Goal: Task Accomplishment & Management: Manage account settings

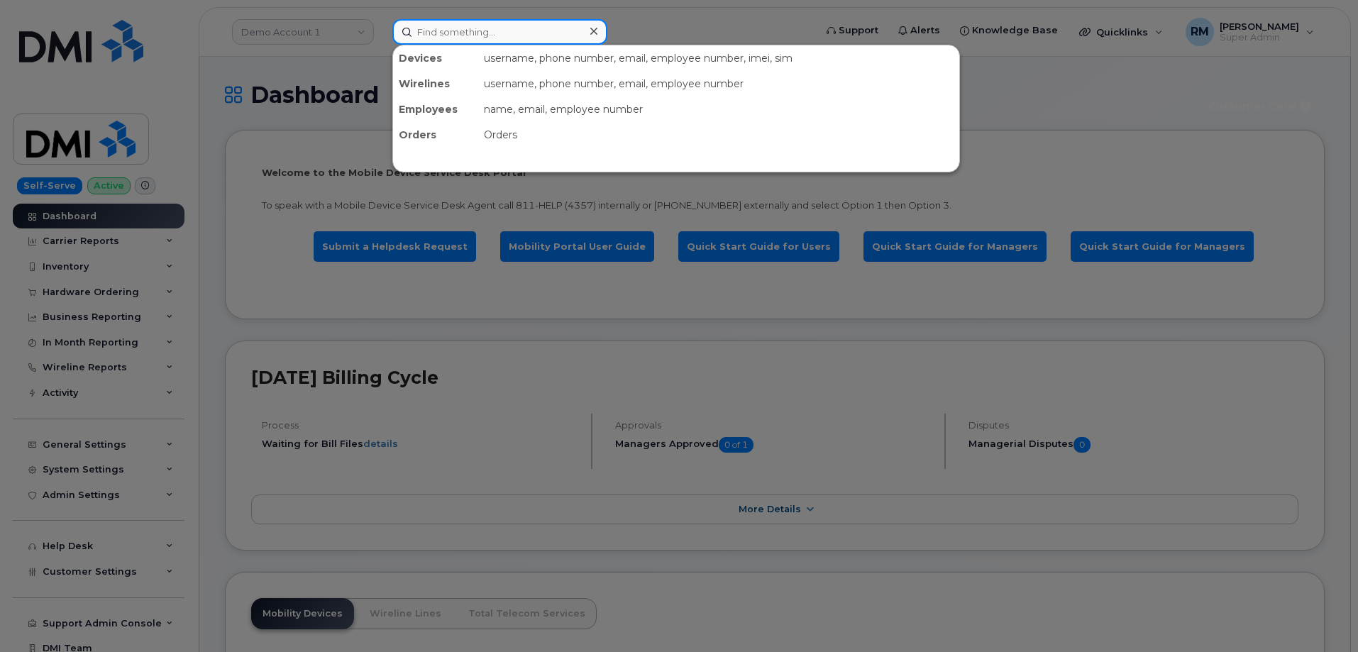
drag, startPoint x: 443, startPoint y: 23, endPoint x: 442, endPoint y: 30, distance: 7.2
click at [442, 30] on input at bounding box center [499, 32] width 215 height 26
paste input "298402"
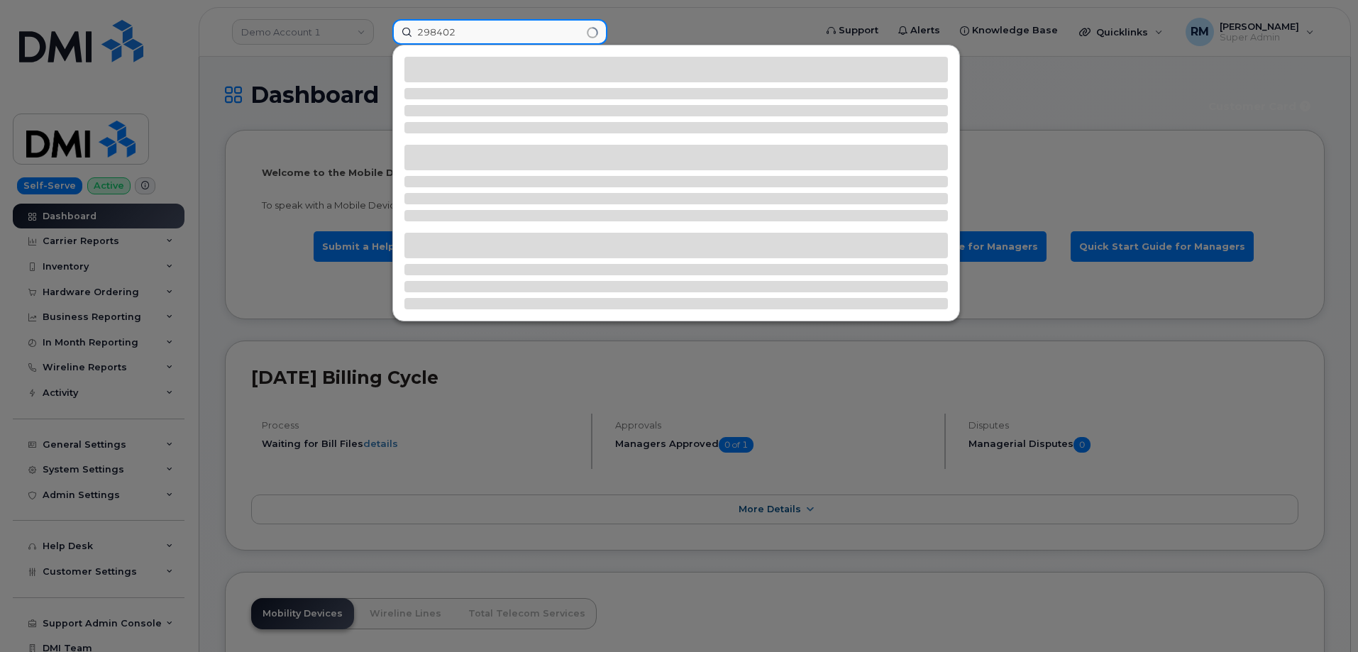
type input "298402"
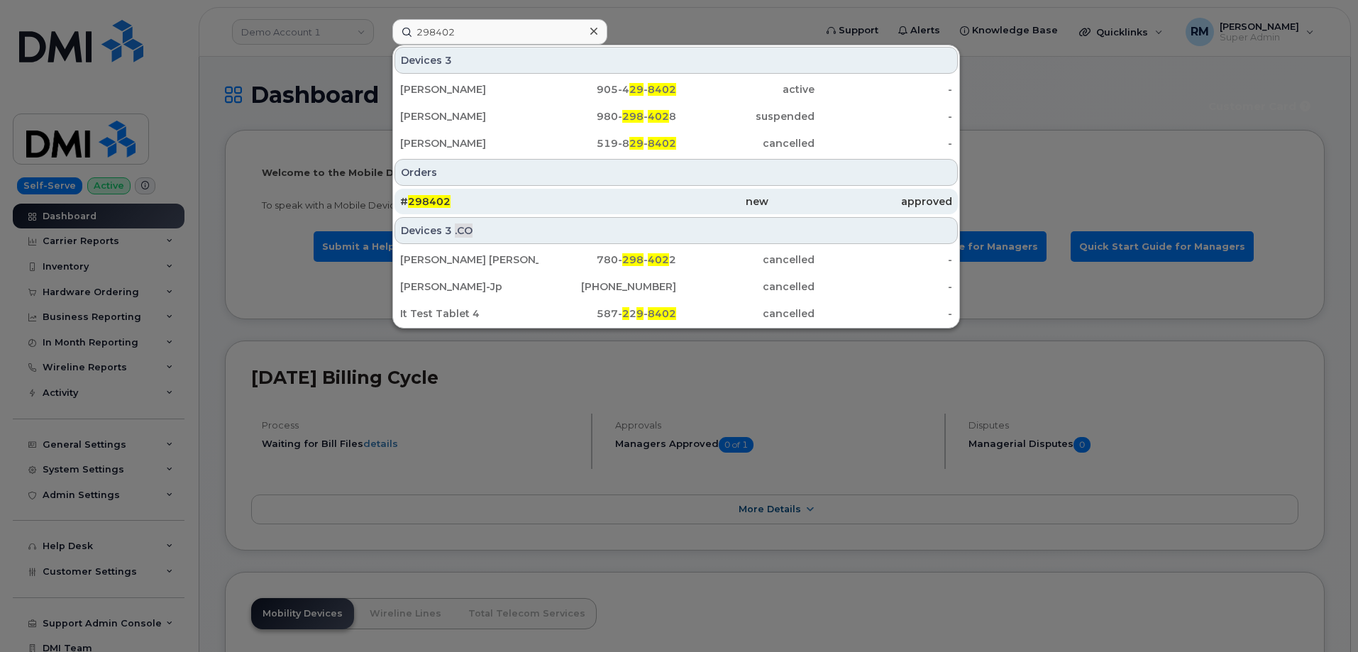
click at [430, 202] on span "298402" at bounding box center [429, 201] width 43 height 13
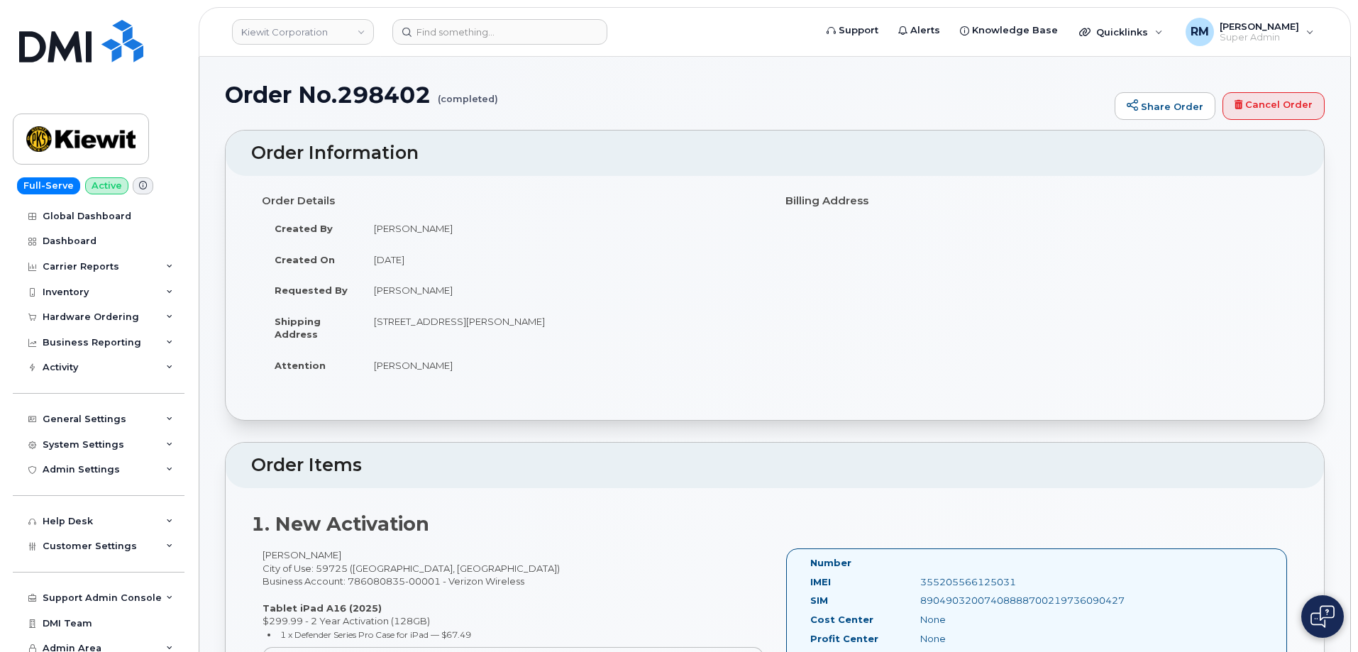
click at [383, 95] on h1 "Order No.298402 (completed)" at bounding box center [666, 94] width 882 height 25
copy h1 "298402"
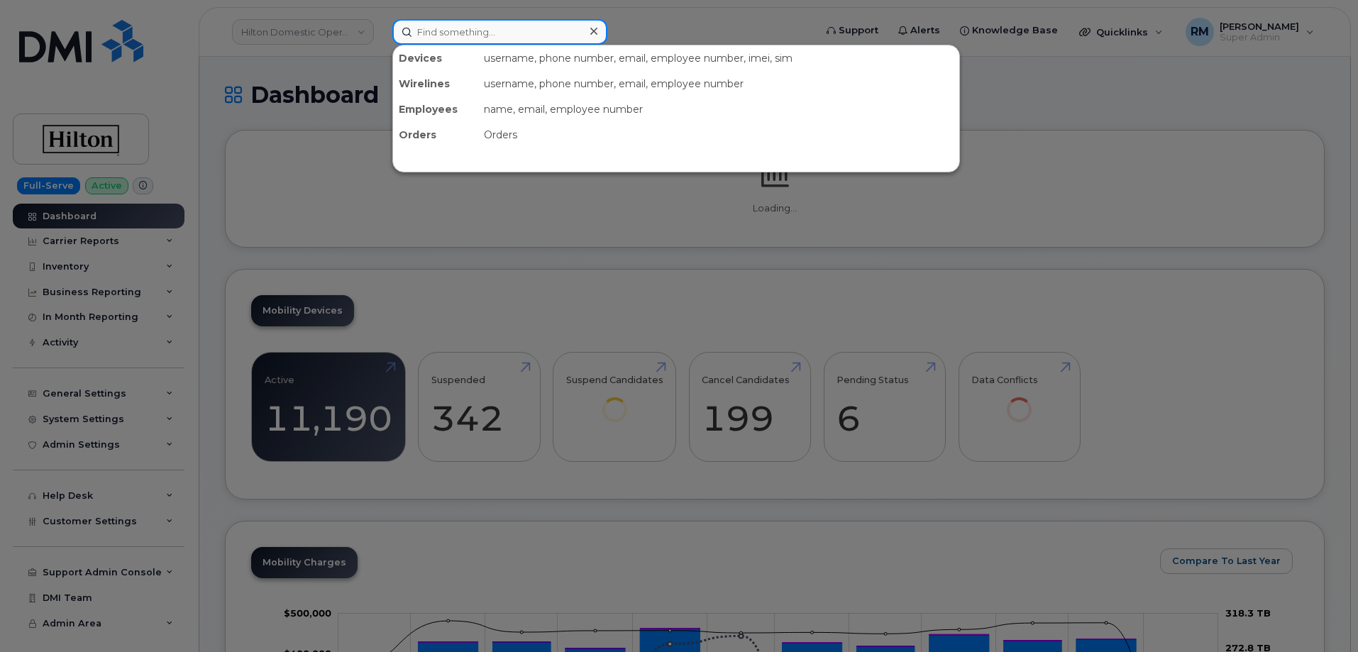
click at [449, 34] on input at bounding box center [499, 32] width 215 height 26
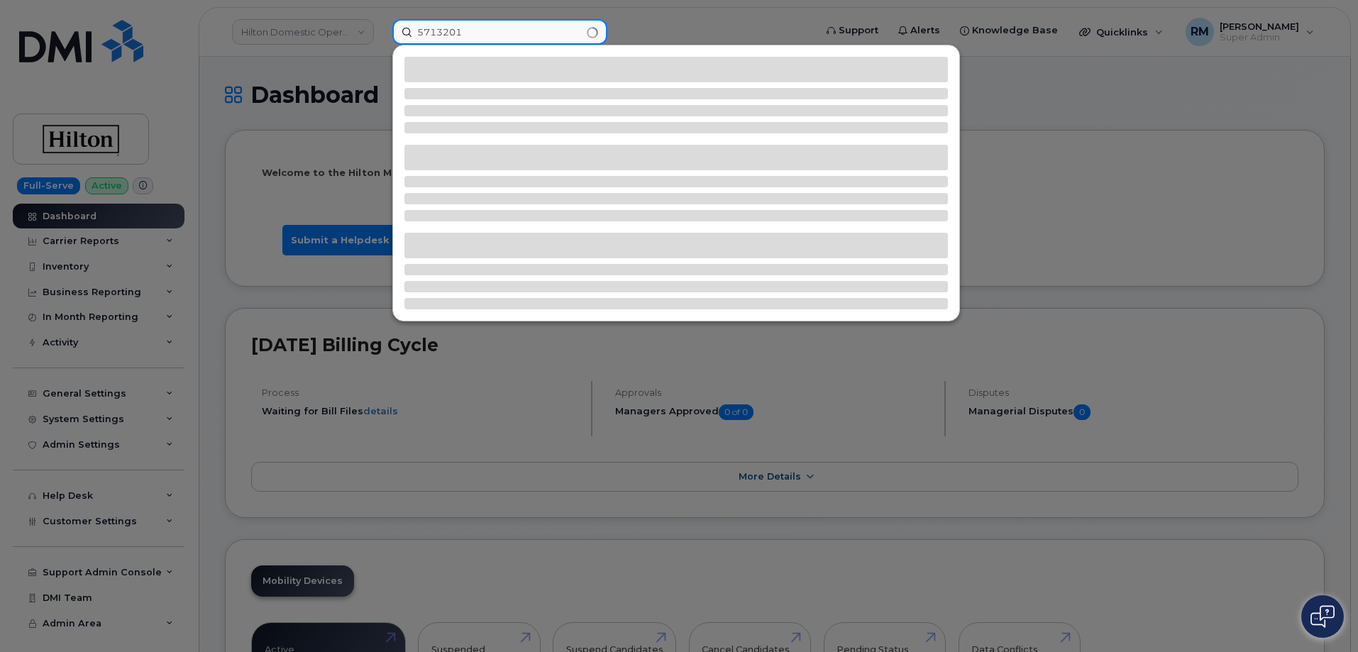
click at [449, 34] on input "5713201" at bounding box center [499, 32] width 215 height 26
type input "8713018424"
click at [444, 30] on input "8713018424" at bounding box center [499, 32] width 215 height 26
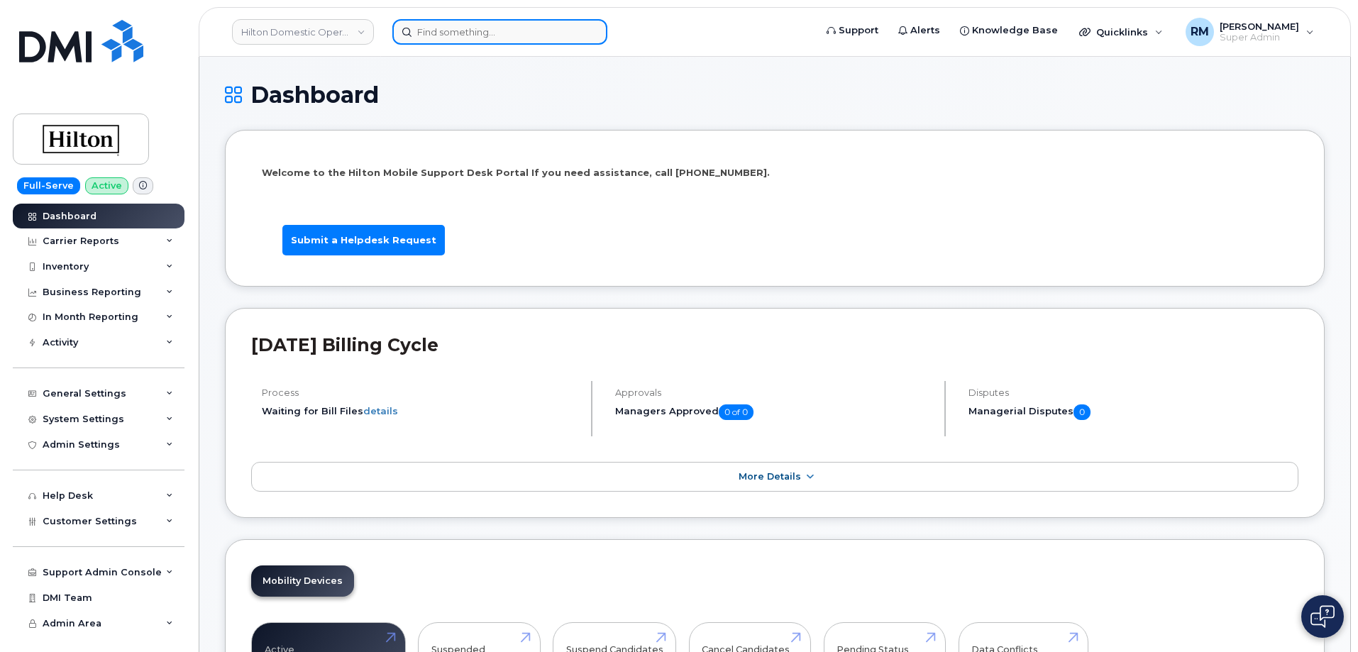
click at [450, 32] on input at bounding box center [499, 32] width 215 height 26
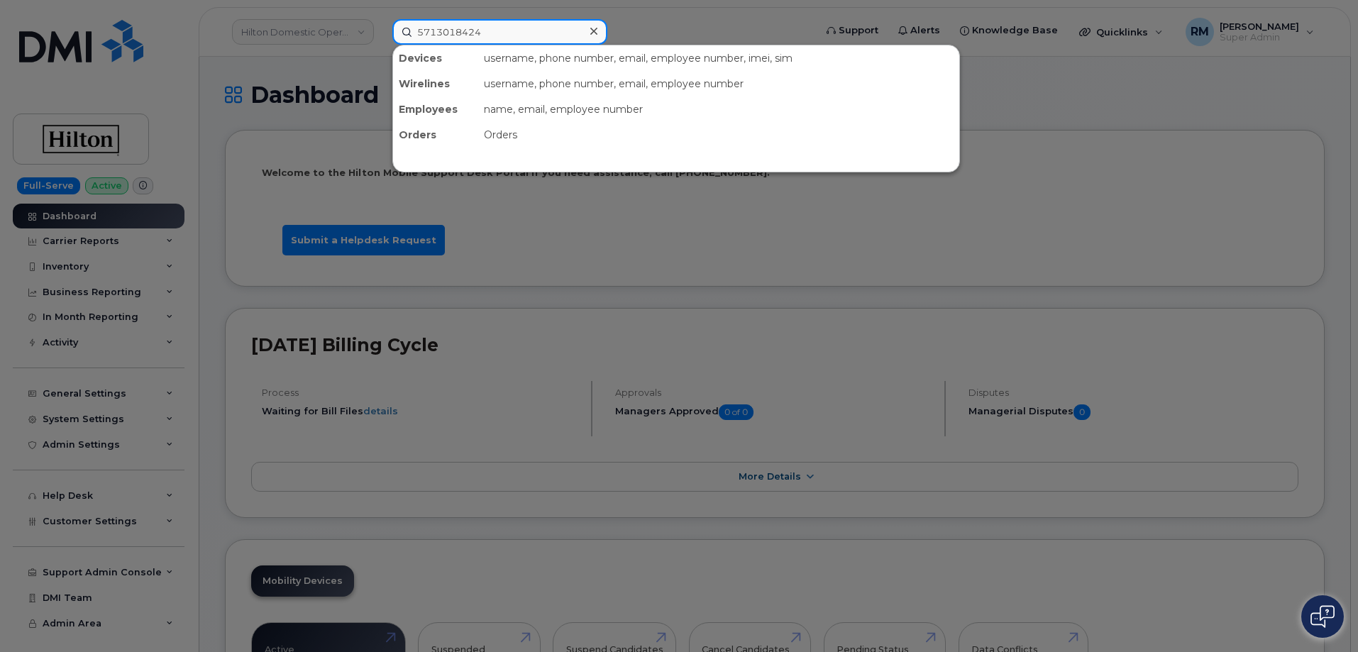
type input "5713018424"
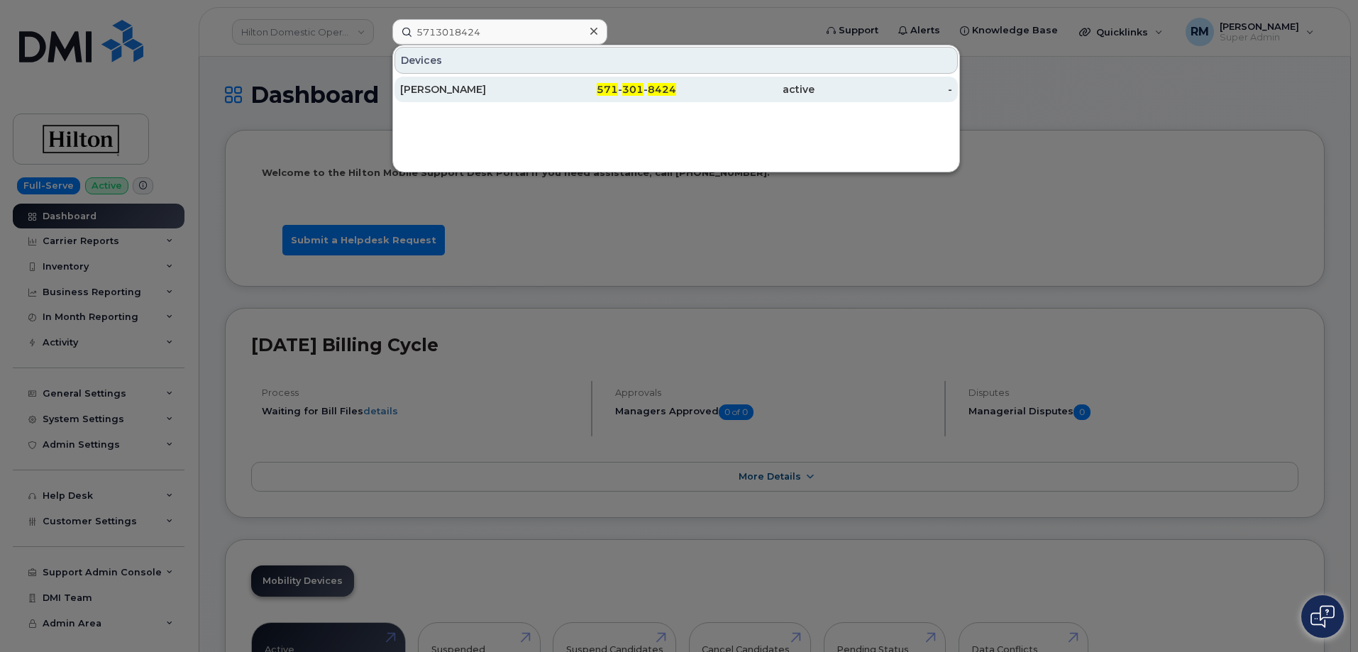
click at [435, 88] on div "[PERSON_NAME]" at bounding box center [469, 89] width 138 height 14
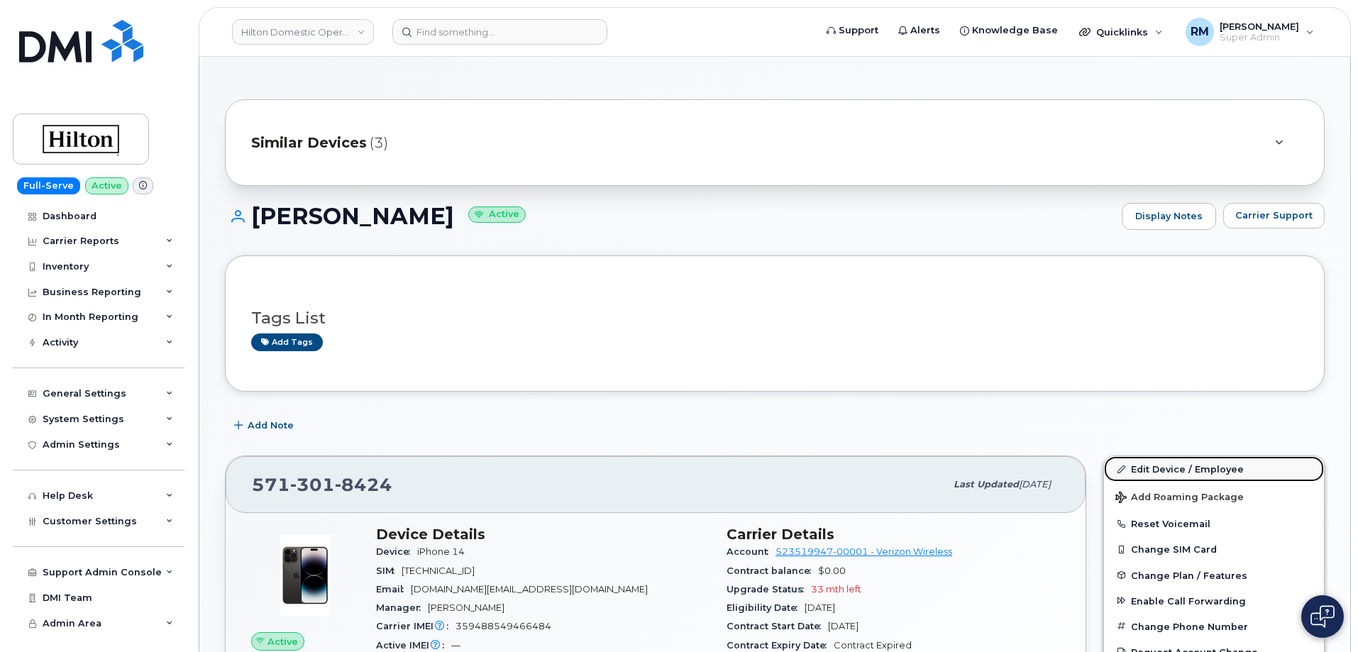
click at [1167, 472] on link "Edit Device / Employee" at bounding box center [1214, 469] width 220 height 26
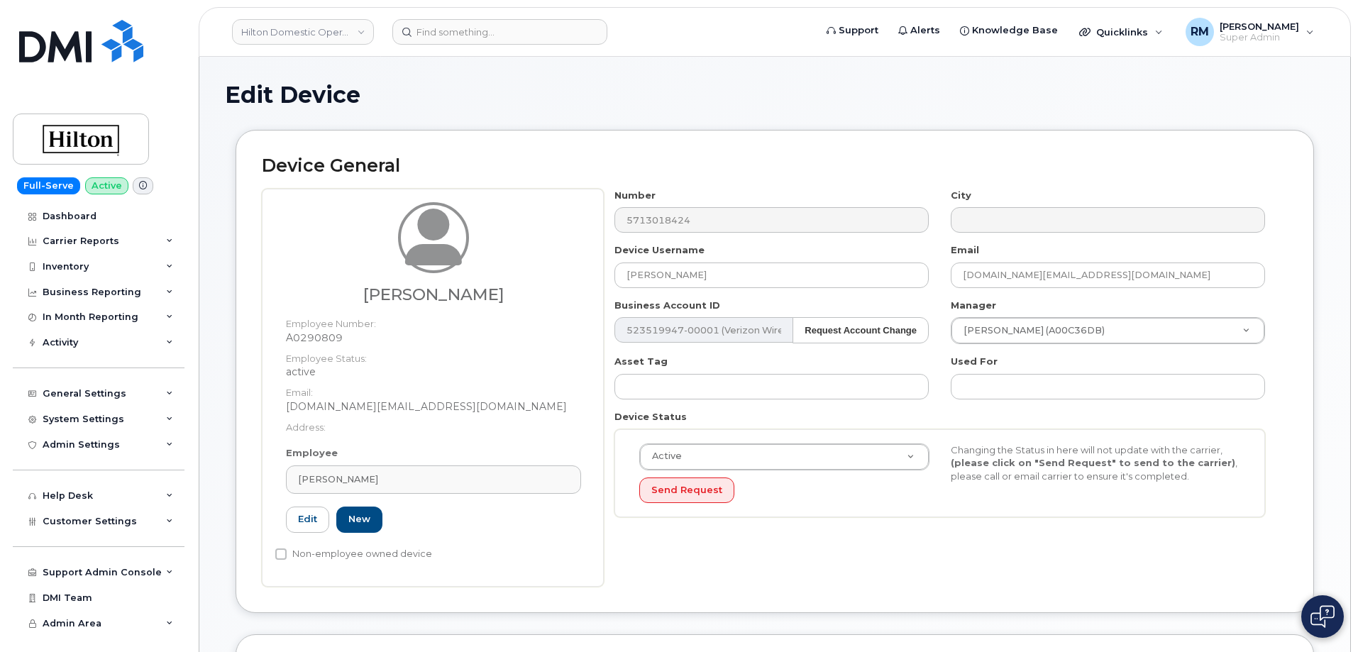
select select "34080332"
drag, startPoint x: 357, startPoint y: 484, endPoint x: 274, endPoint y: 484, distance: 83.7
click at [274, 484] on div "Hyun Gu Employee Number: A0290809 Employee Status: active Email: Hyun.Gu@Hilton…" at bounding box center [433, 388] width 342 height 398
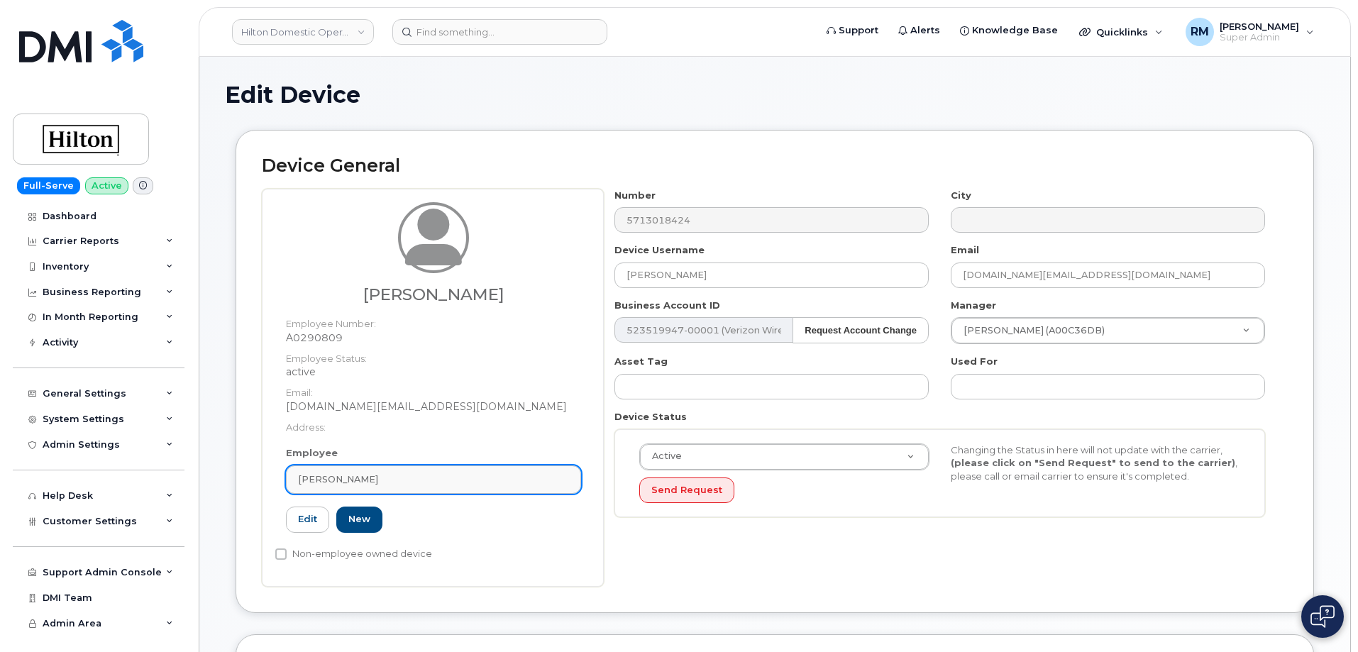
click at [328, 482] on span "[PERSON_NAME]" at bounding box center [338, 478] width 80 height 13
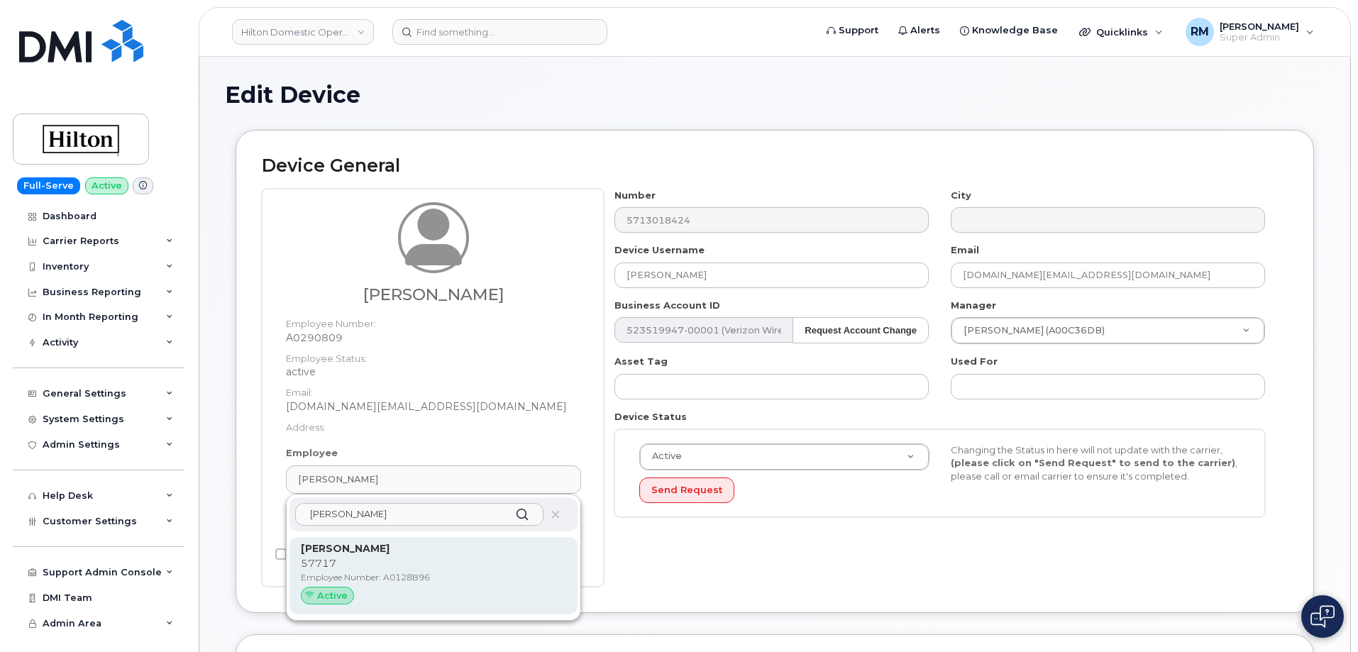
type input "Anthony yba"
click at [357, 555] on p "[PERSON_NAME]" at bounding box center [433, 548] width 265 height 15
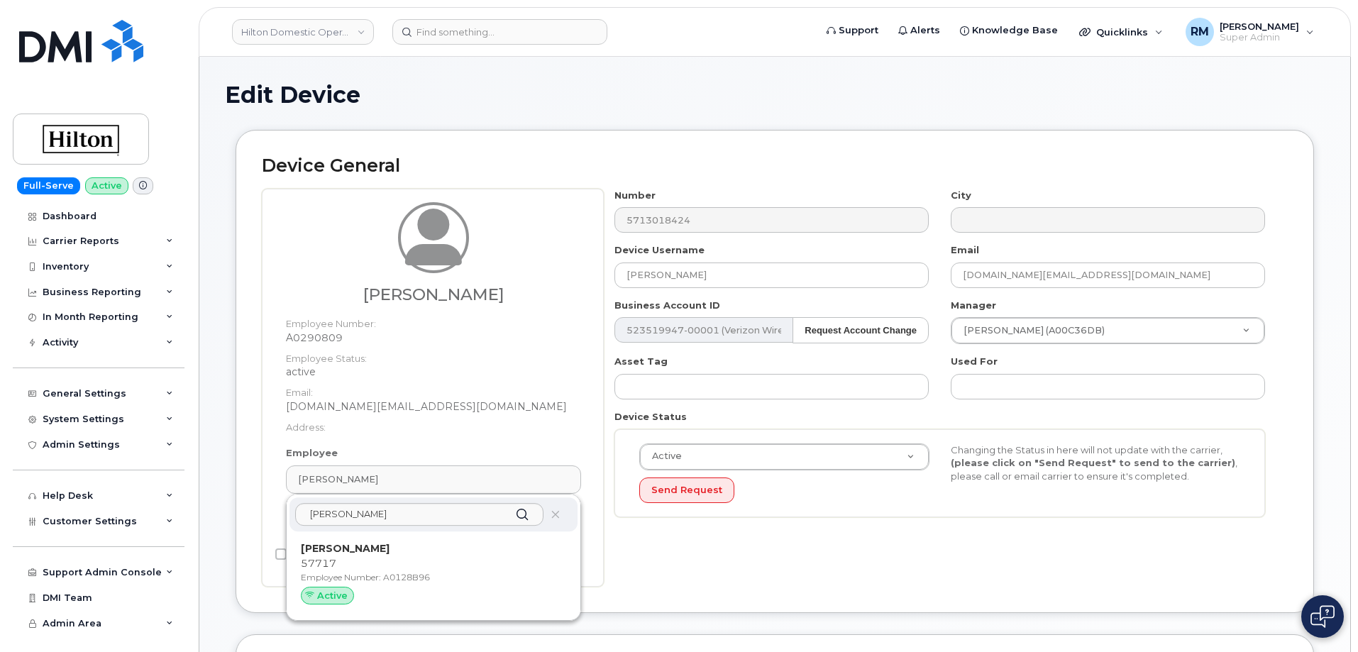
type input "A0128B96"
type input "Anthony Ybarra"
type input "anthony.ybarra@hilton.com"
select select "34080331"
type input "34542459"
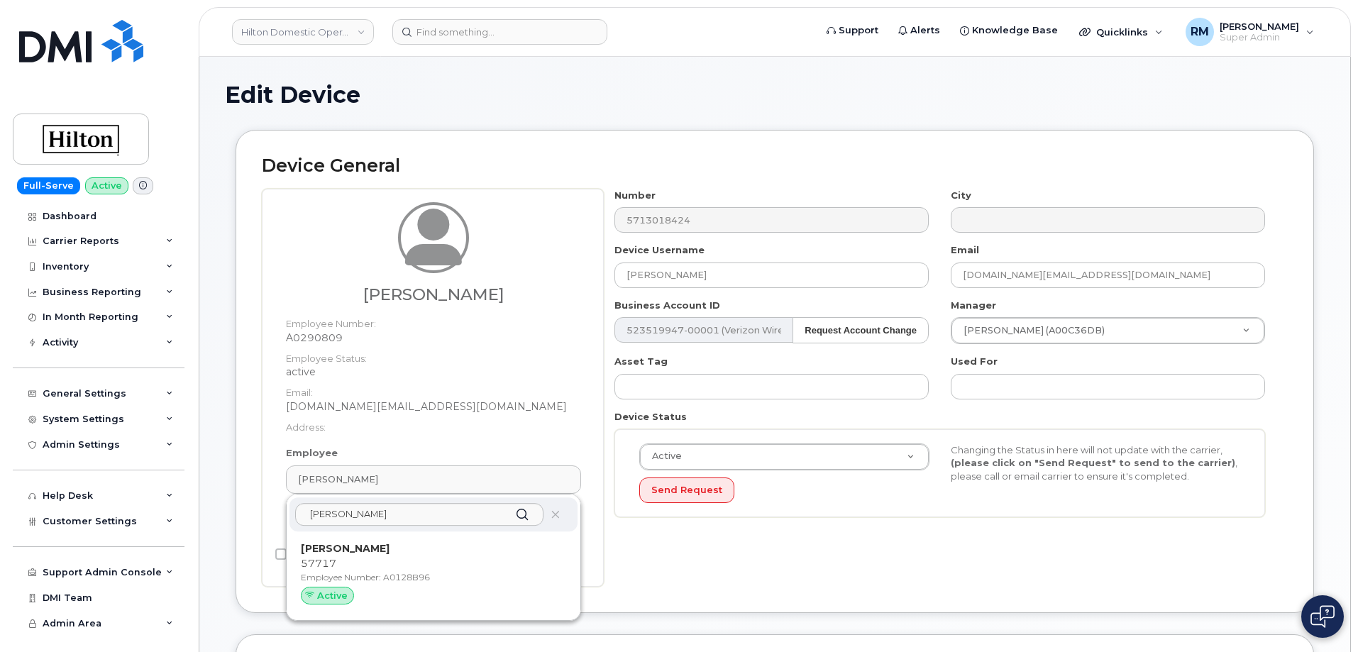
type input "34541976"
type input "34542188"
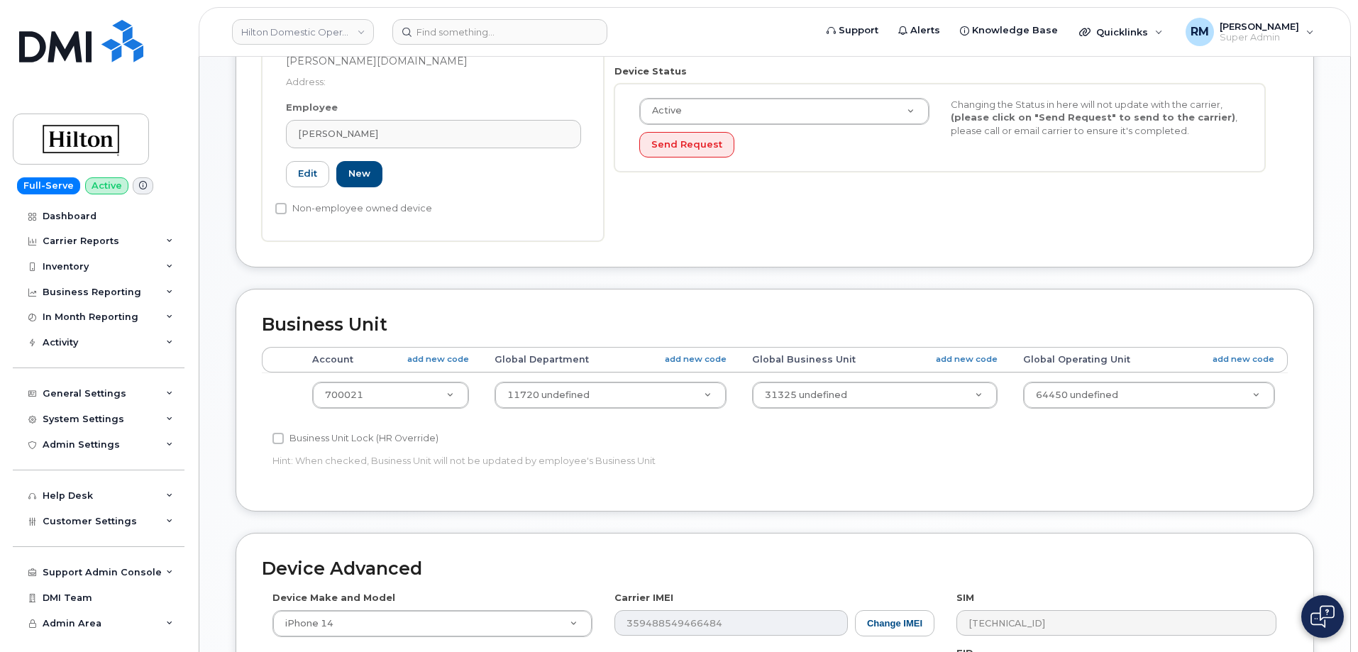
scroll to position [355, 0]
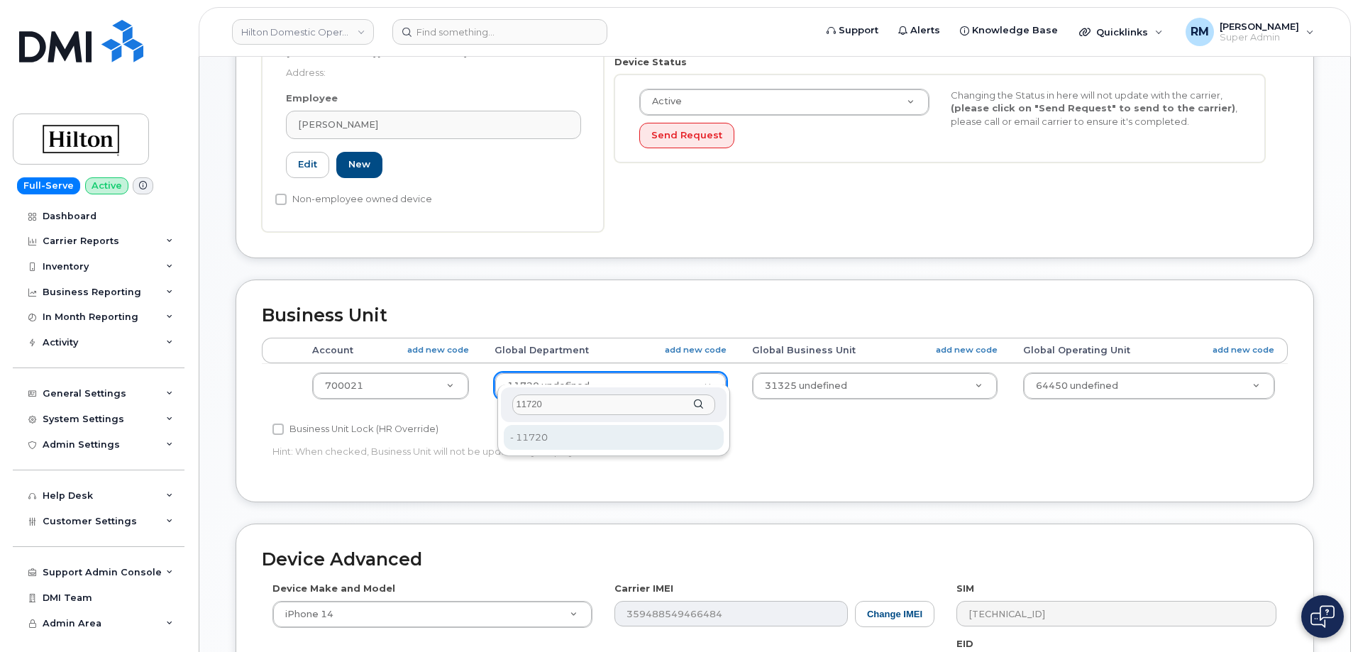
type input "11720"
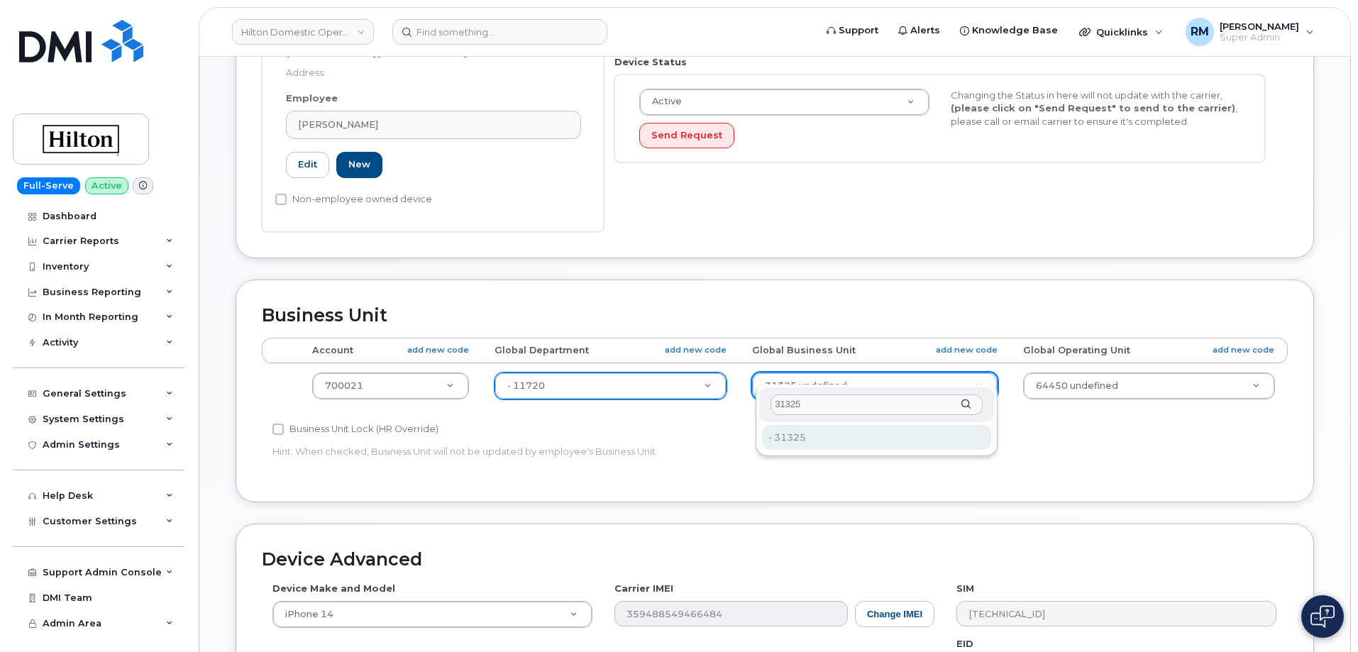
type input "31325"
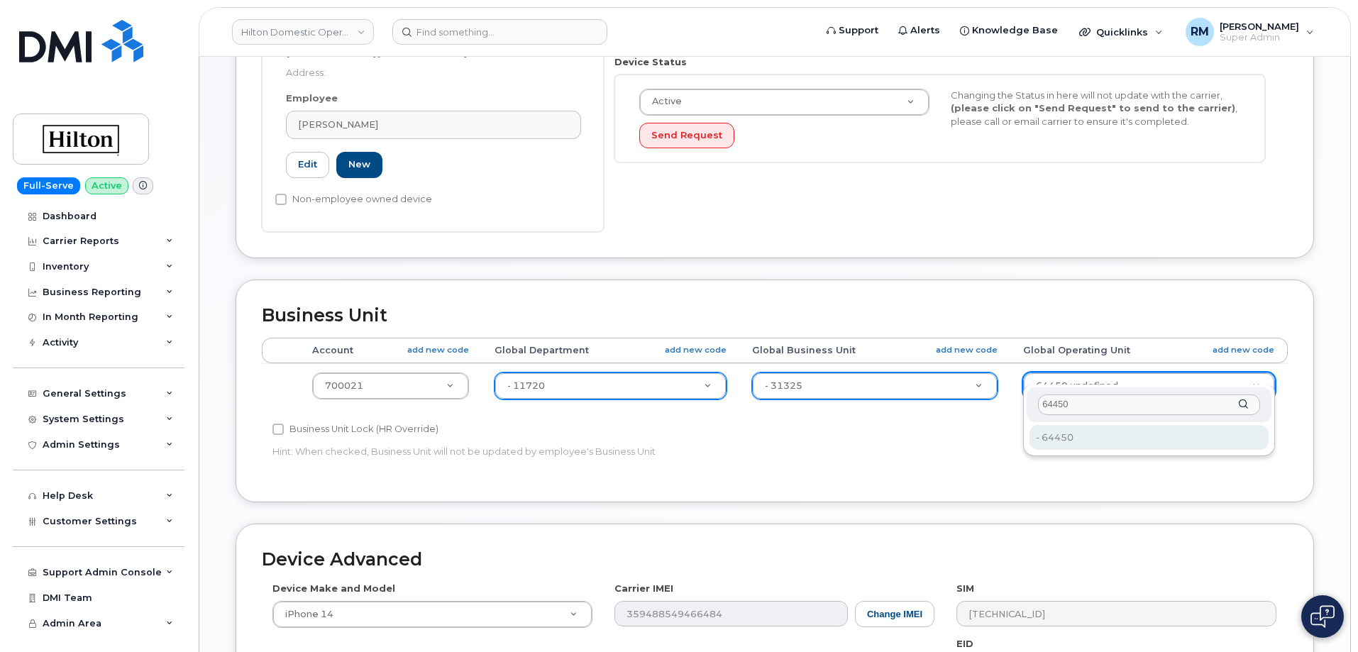
type input "64450"
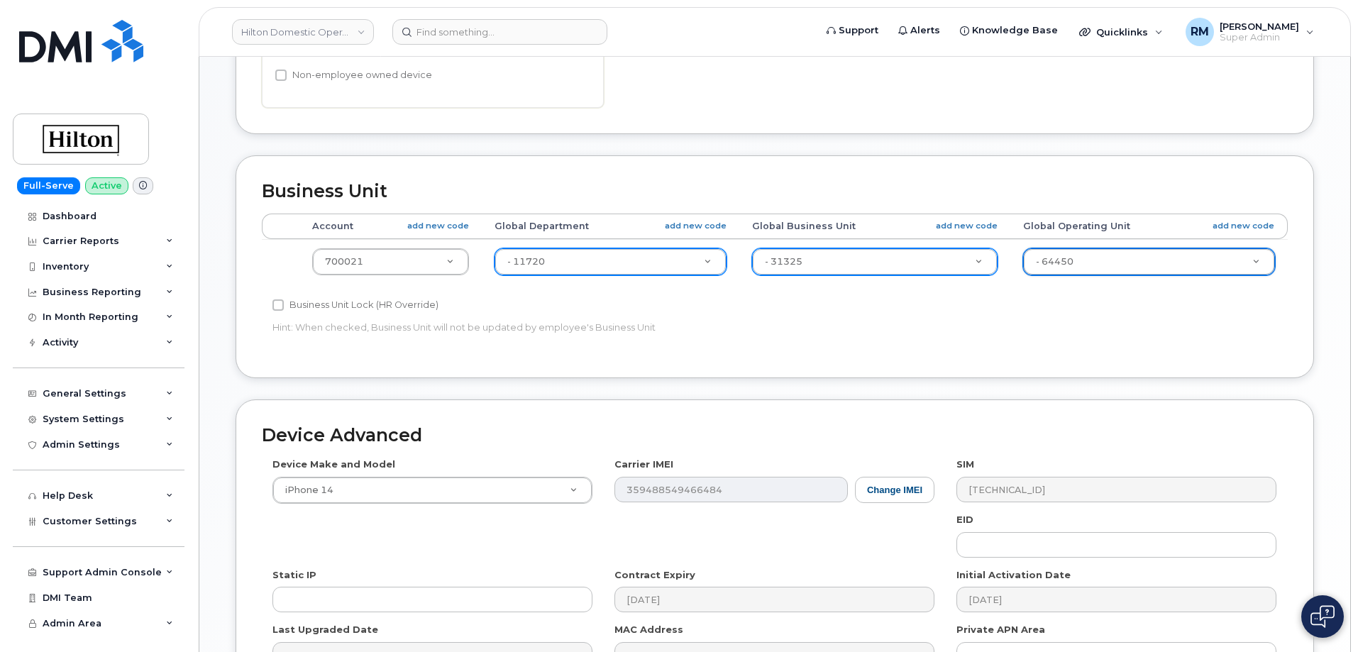
scroll to position [636, 0]
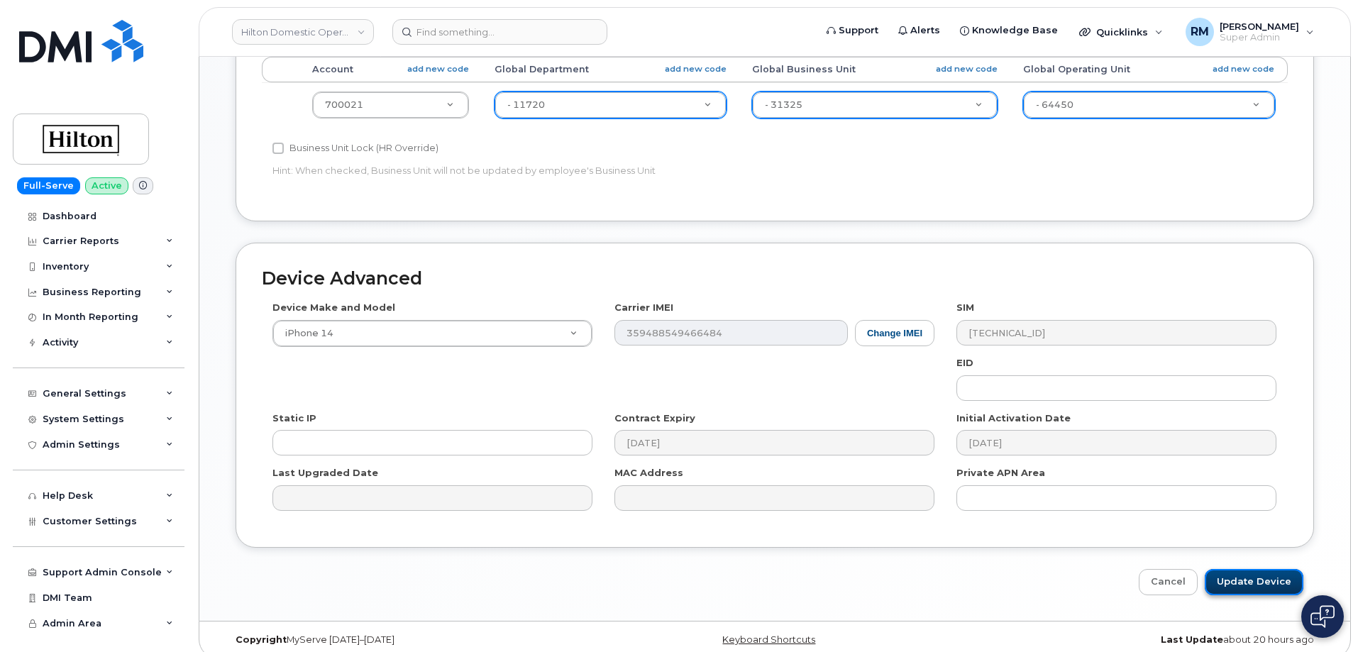
click at [1243, 569] on input "Update Device" at bounding box center [1253, 582] width 99 height 26
type input "Saving..."
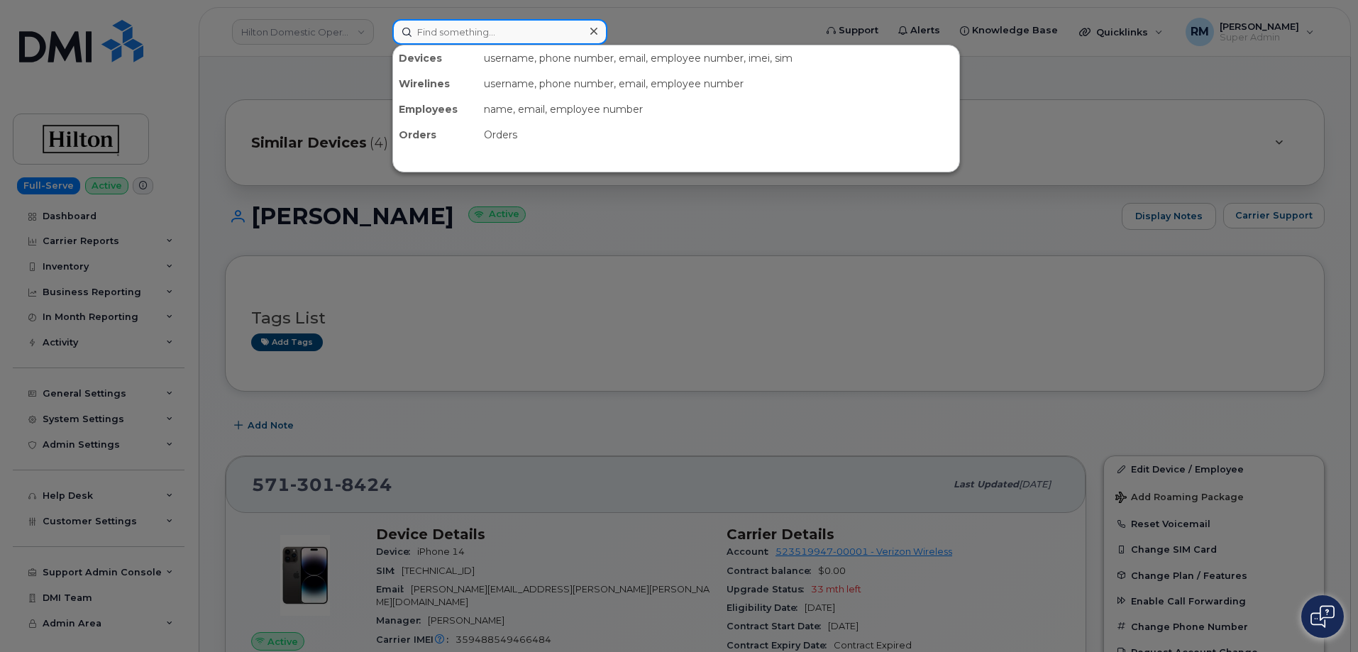
click at [426, 36] on input at bounding box center [499, 32] width 215 height 26
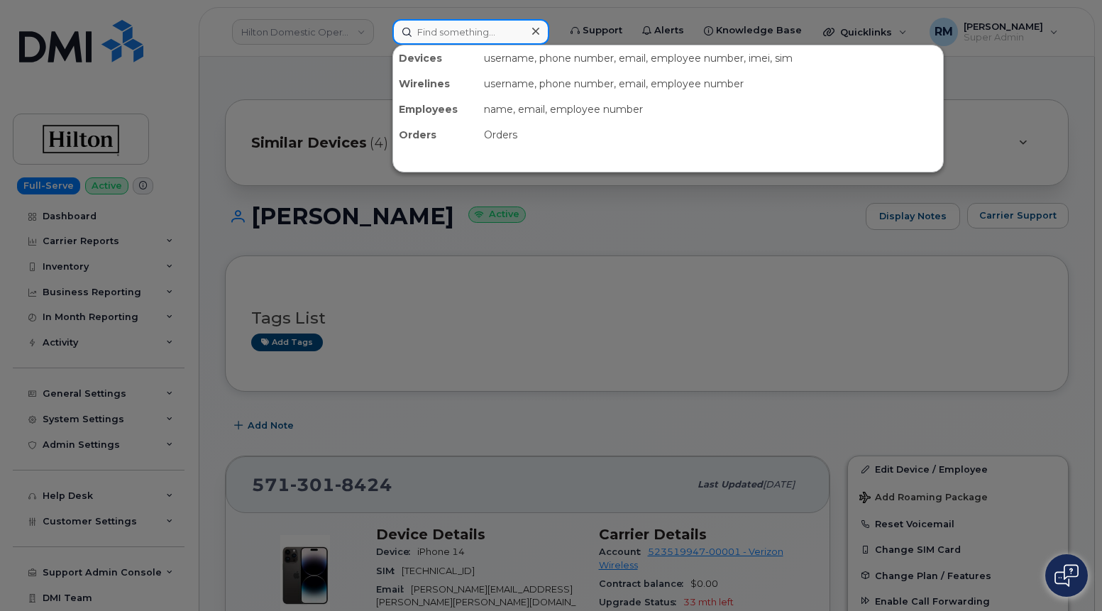
click at [426, 27] on input at bounding box center [470, 32] width 157 height 26
type input "5715312088"
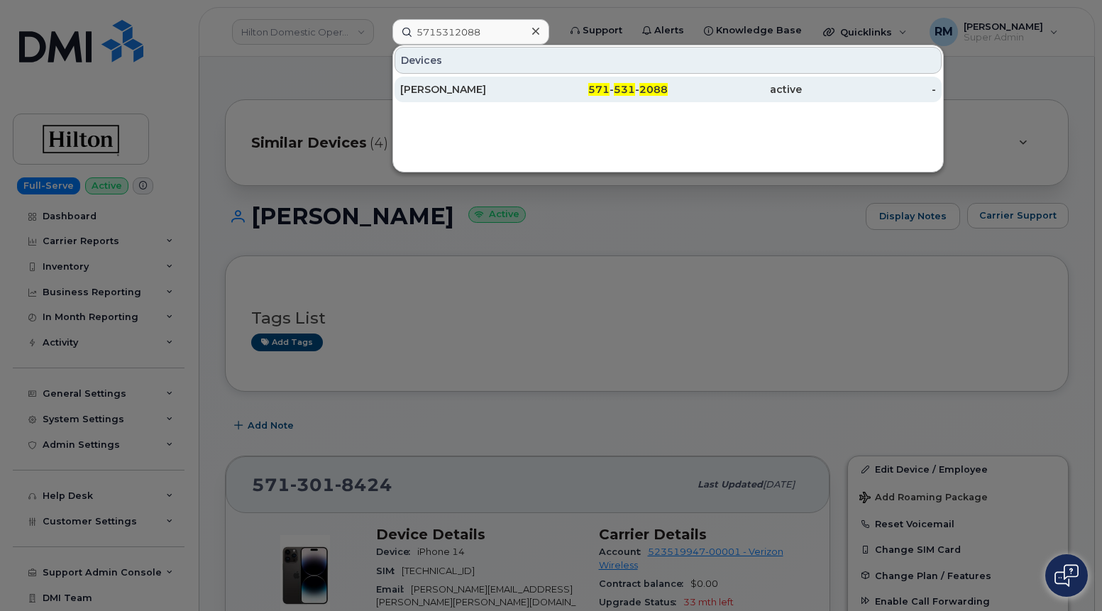
click at [467, 89] on div "[PERSON_NAME]" at bounding box center [467, 89] width 134 height 14
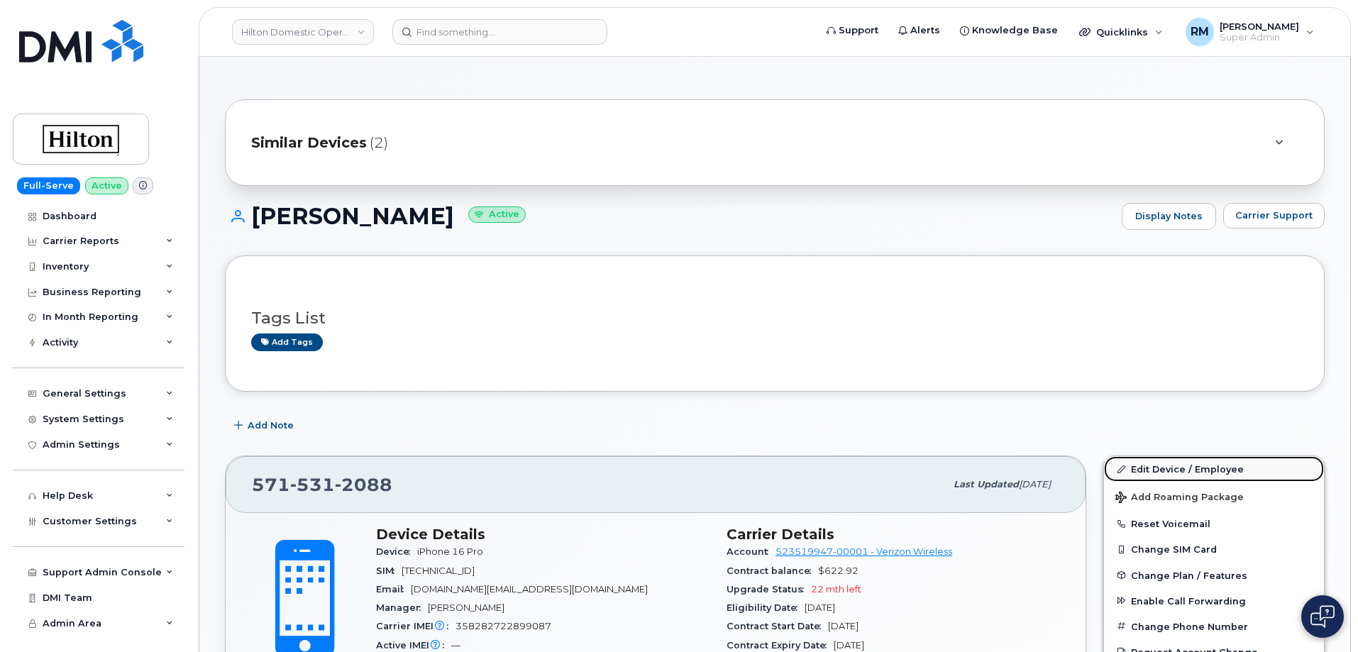
click at [1101, 469] on link "Edit Device / Employee" at bounding box center [1214, 469] width 220 height 26
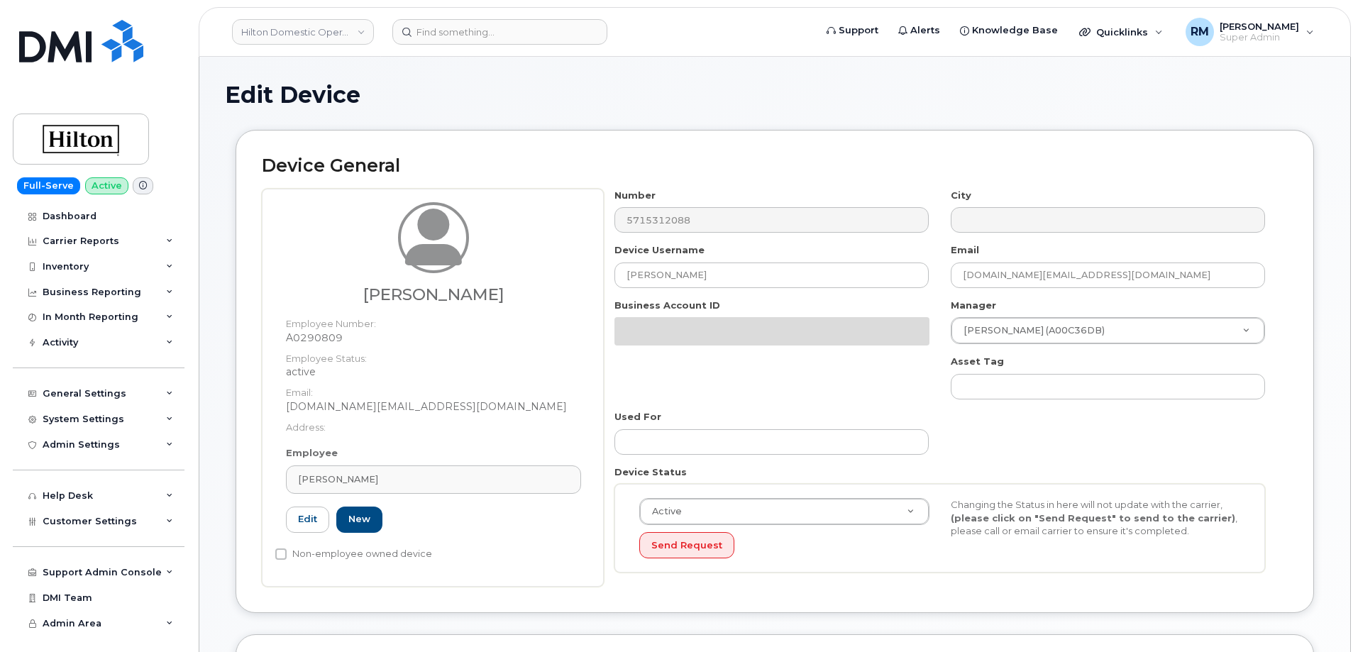
select select "34080332"
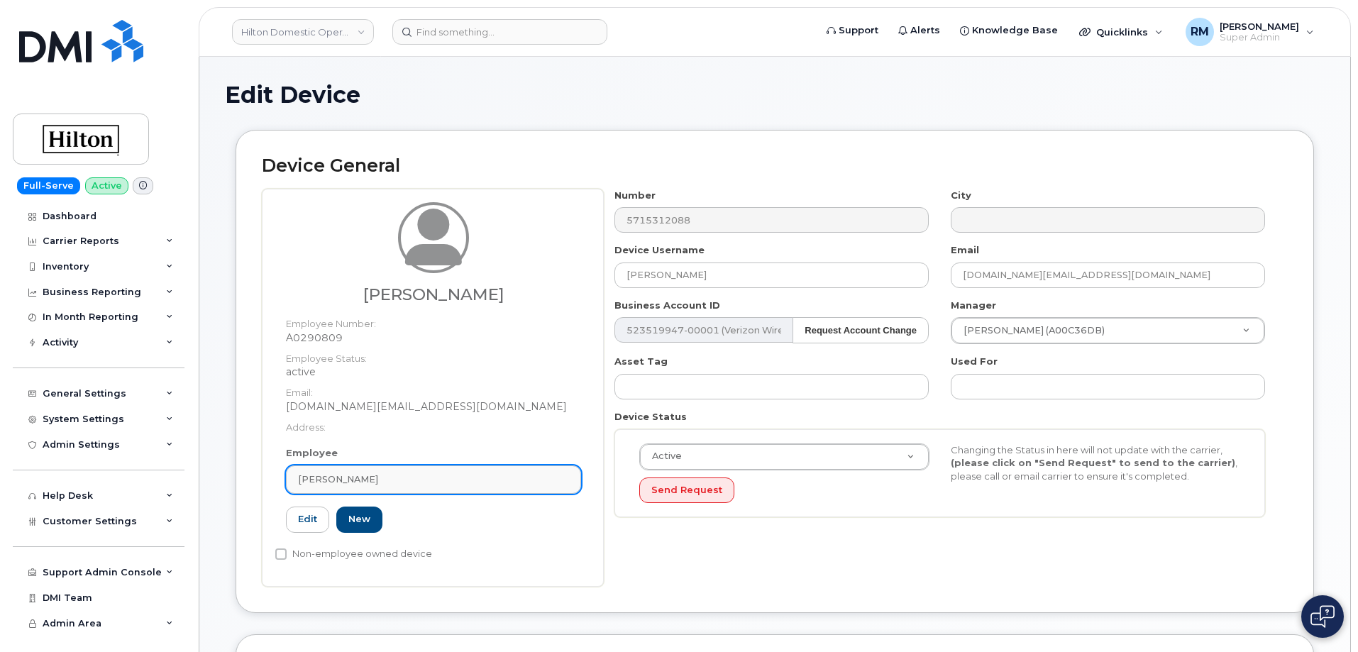
click at [367, 483] on div "[PERSON_NAME]" at bounding box center [433, 478] width 271 height 13
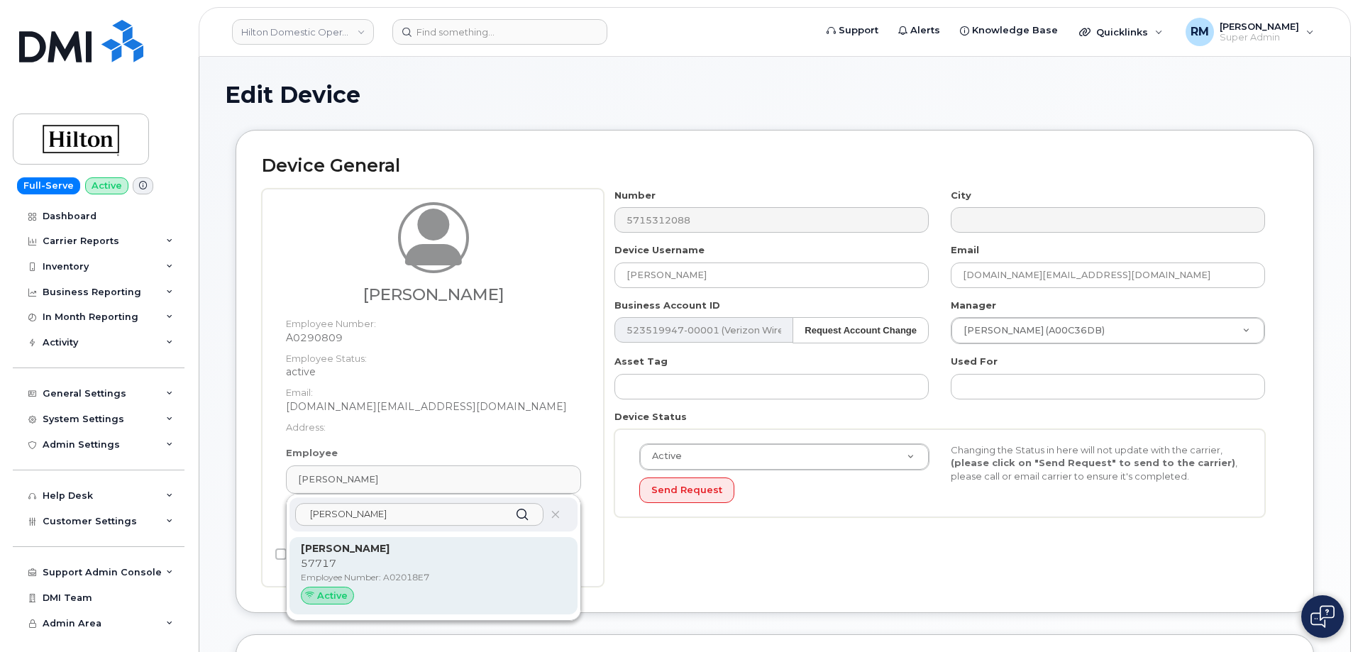
type input "christopher gu"
click at [381, 575] on p "Employee Number: A02018E7" at bounding box center [433, 577] width 265 height 13
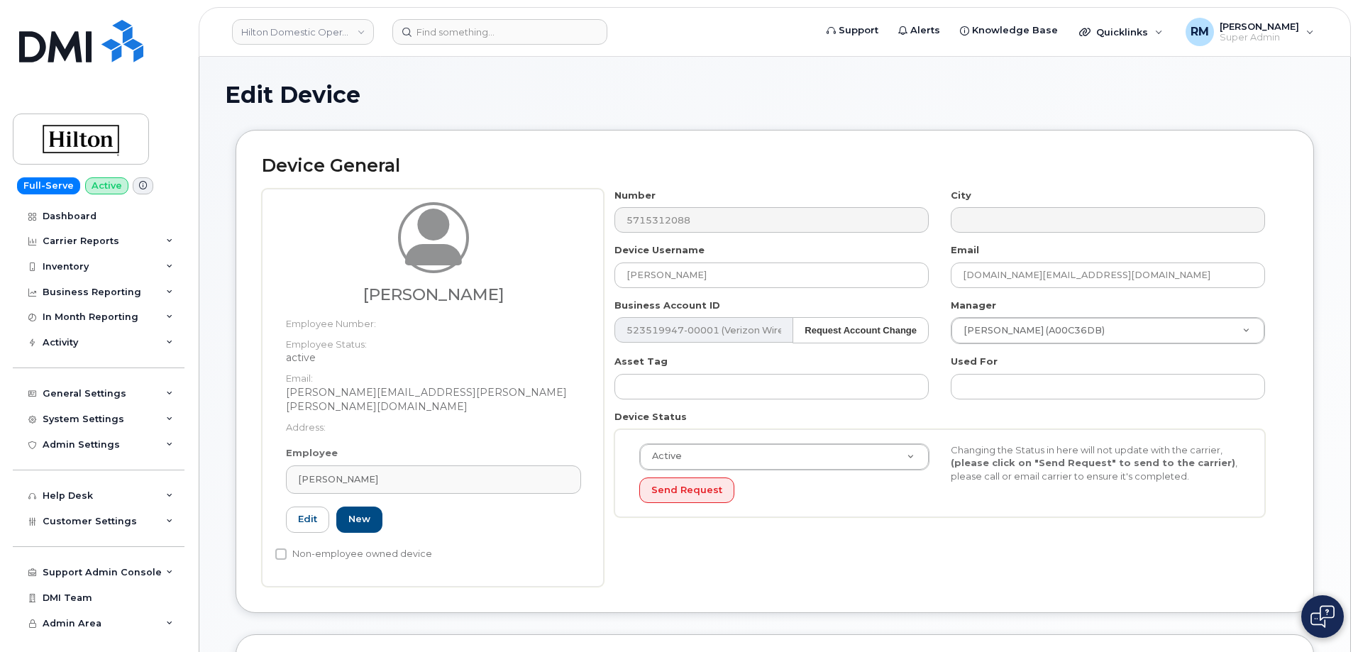
type input "A02018E7"
type input "Christopher Guidice"
type input "christopher.guidice@hilton.com"
select select "34080331"
type input "34542459"
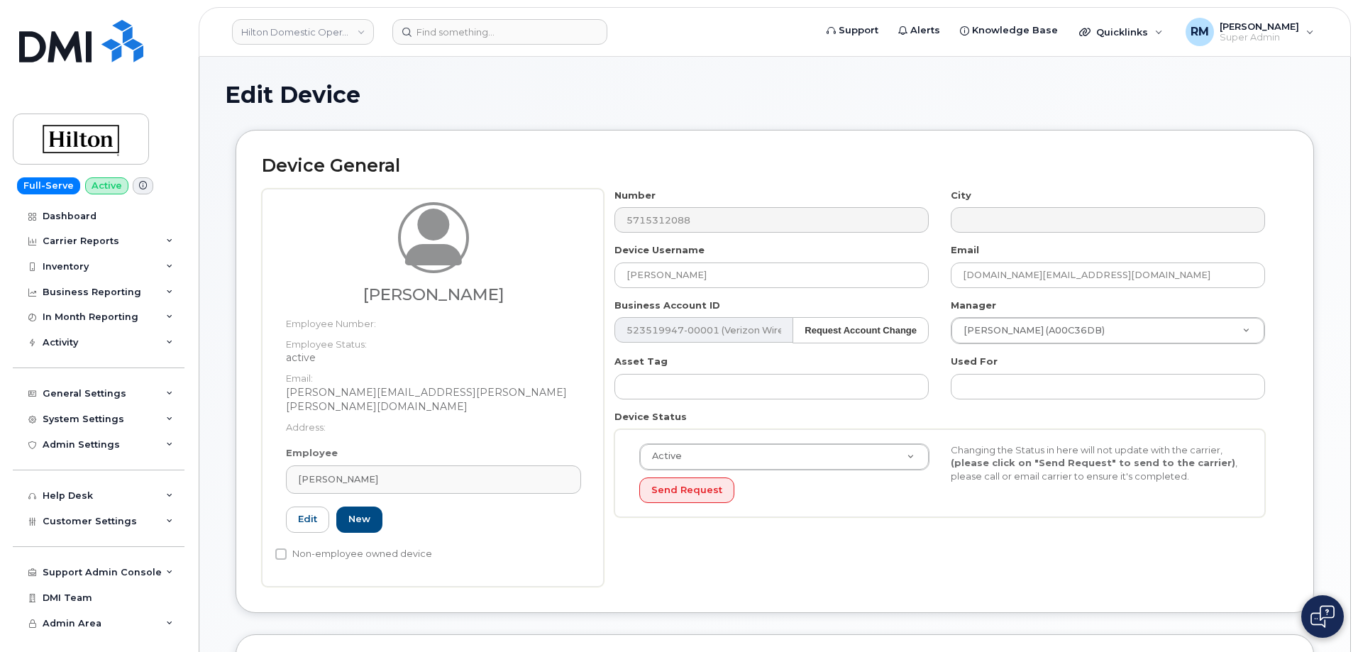
type input "34541976"
type input "34542188"
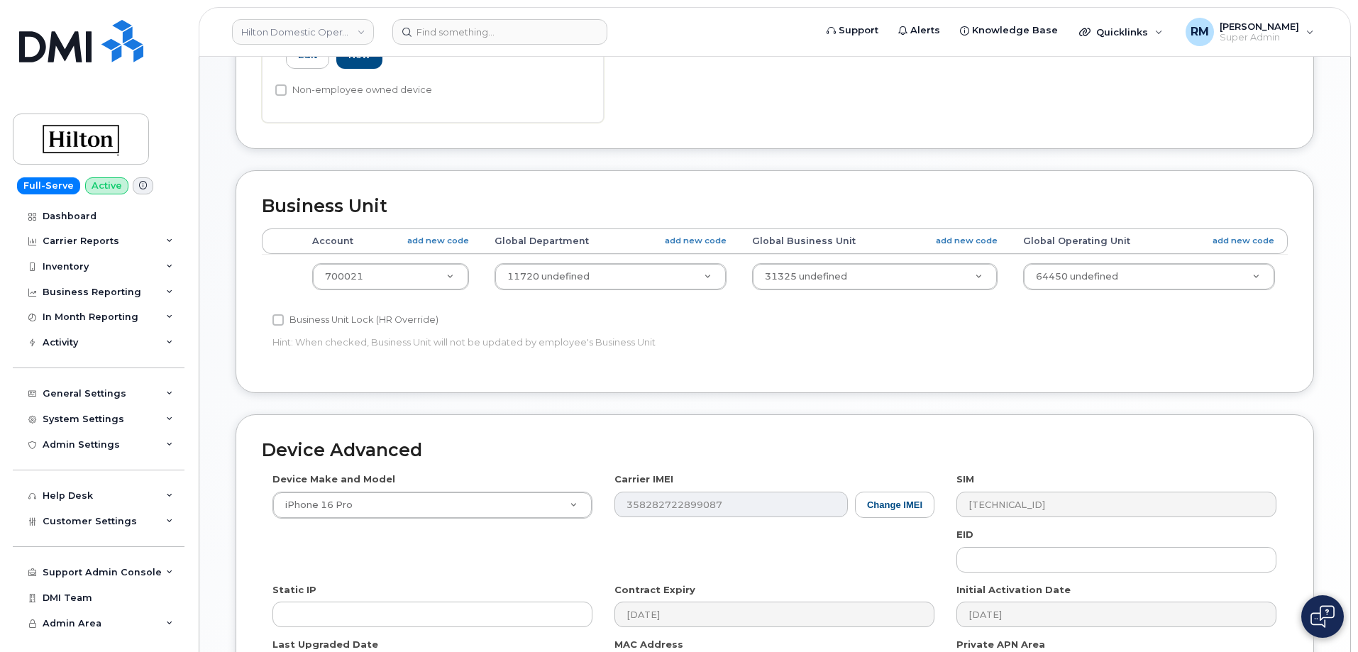
scroll to position [497, 0]
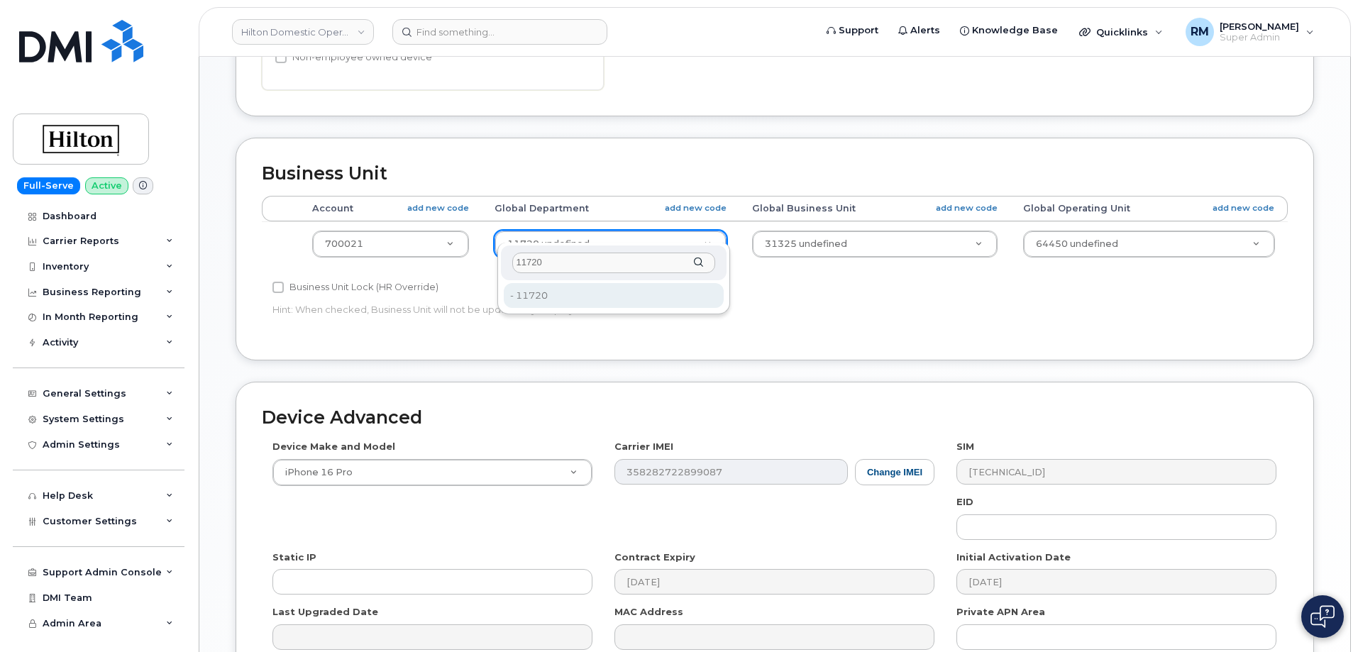
type input "11720"
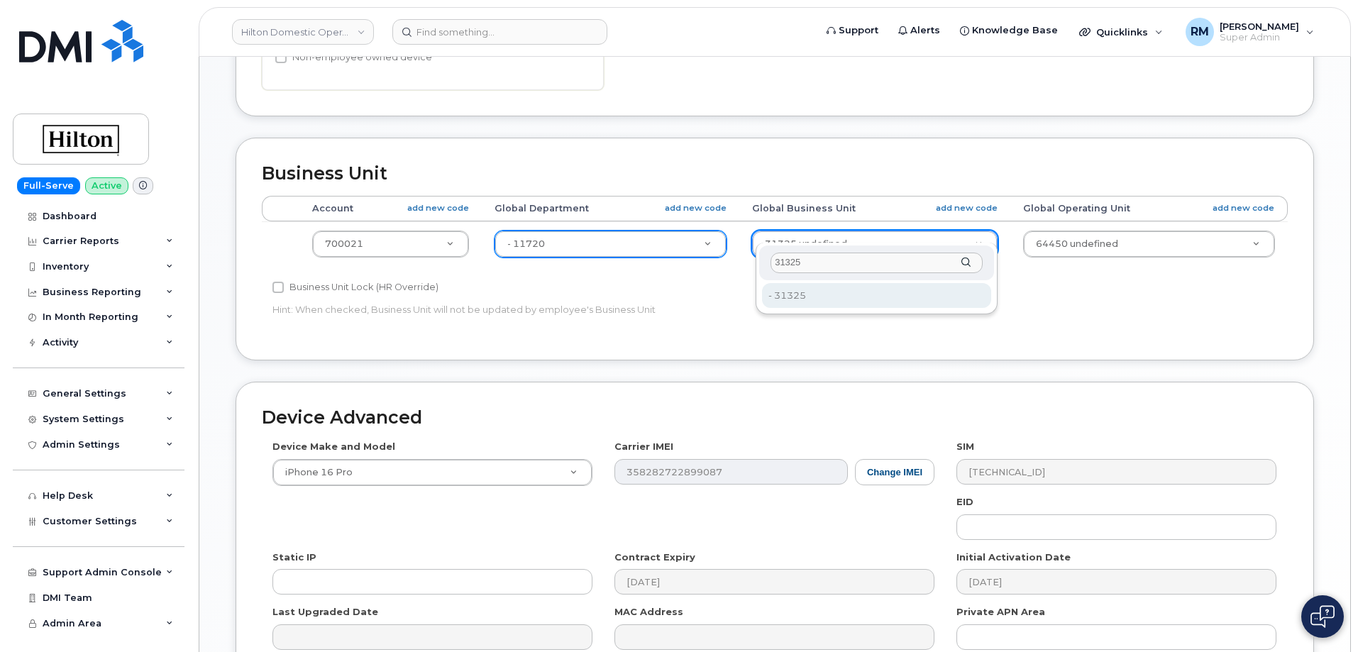
type input "31325"
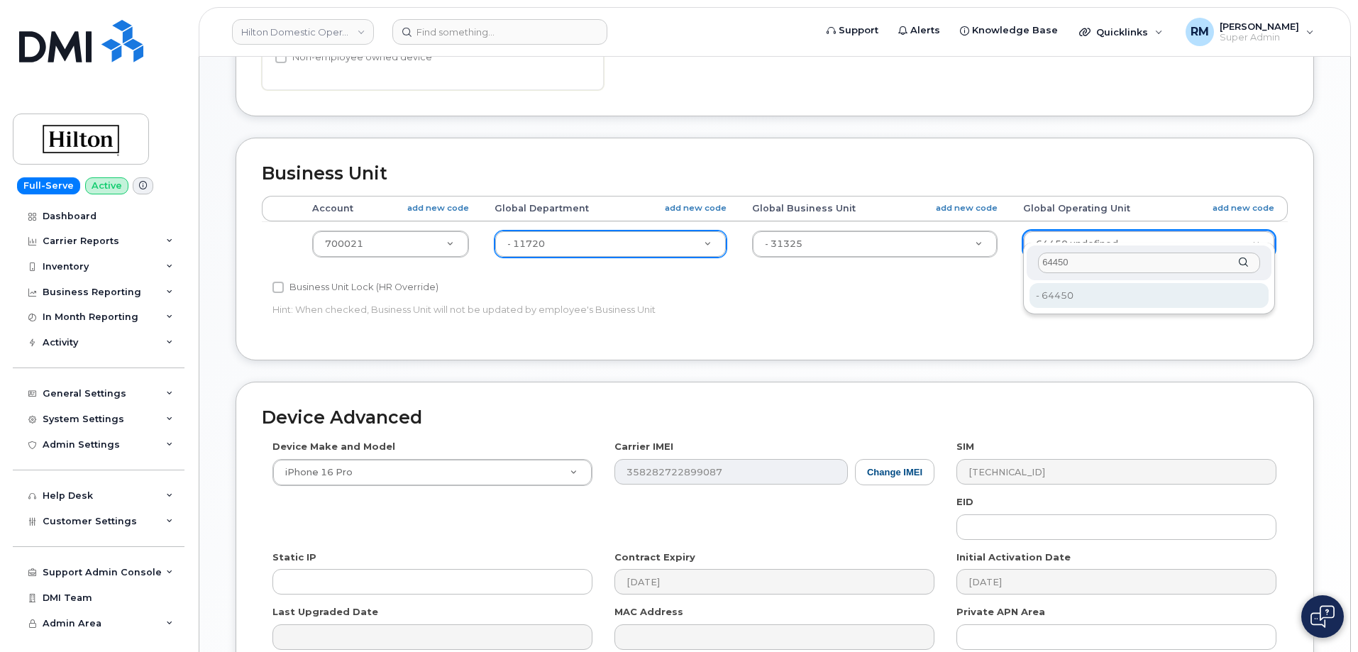
type input "64450"
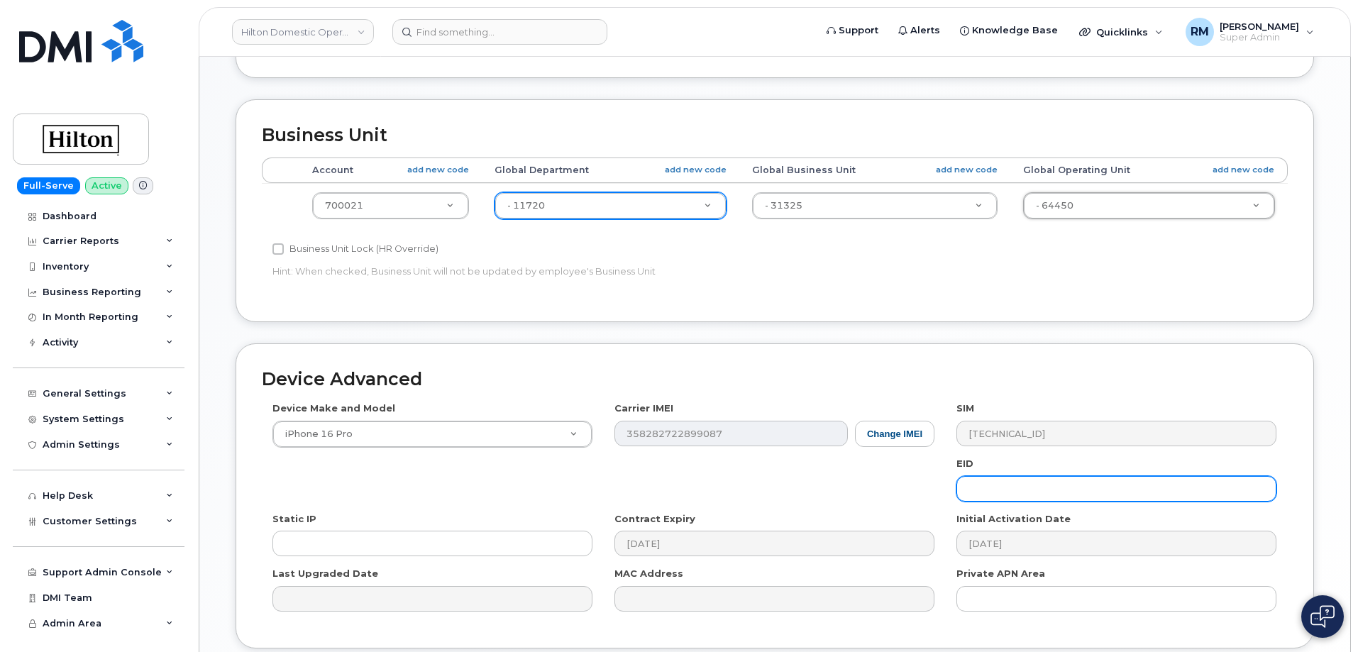
scroll to position [636, 0]
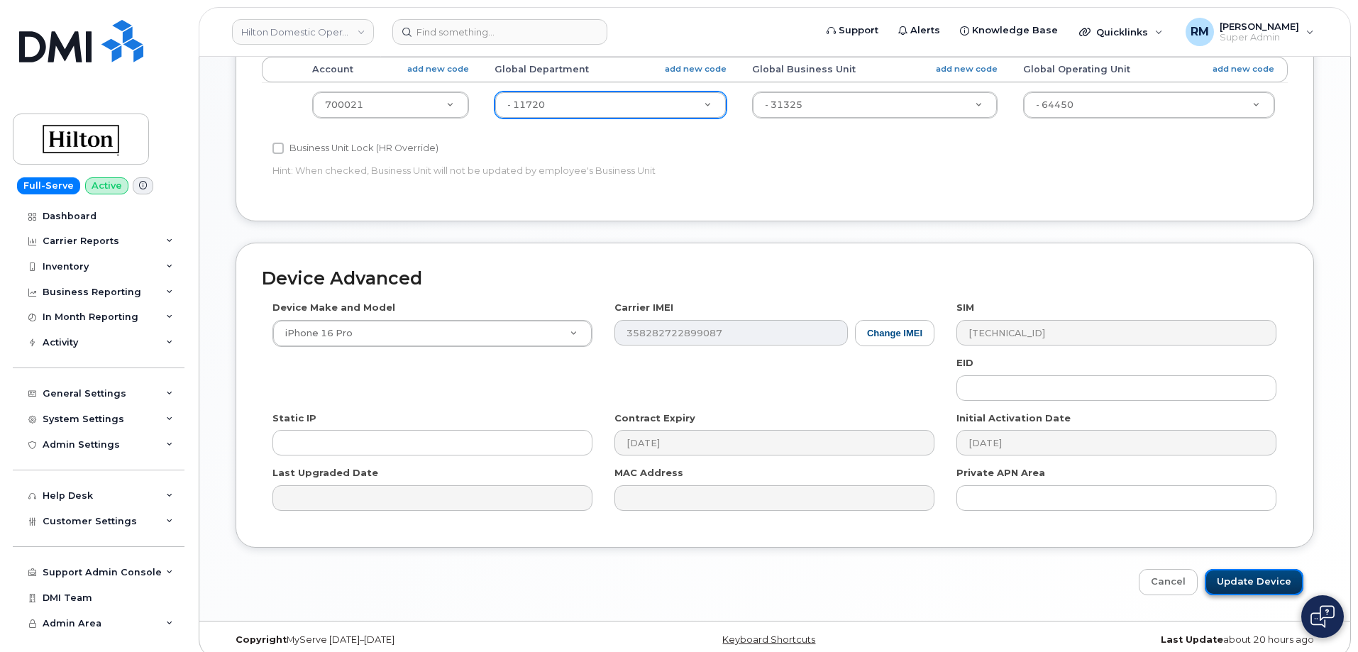
click at [1268, 570] on input "Update Device" at bounding box center [1253, 582] width 99 height 26
type input "Saving..."
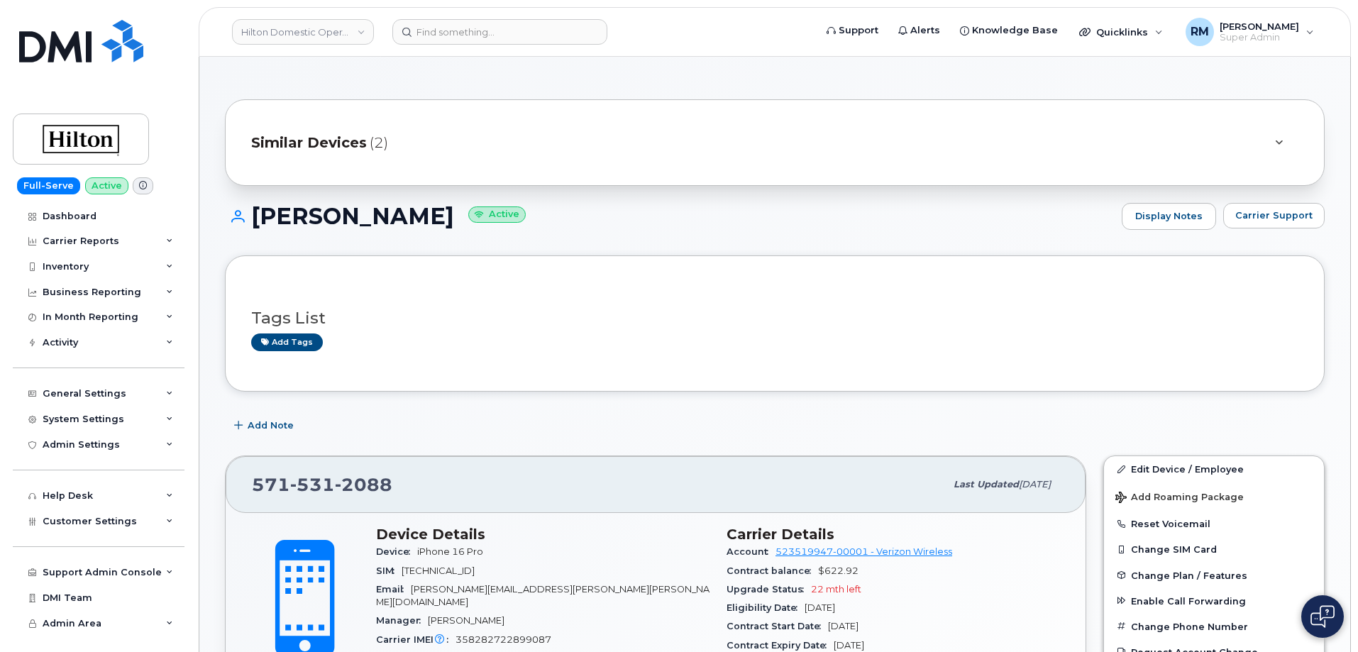
click at [522, 348] on div "Add tags" at bounding box center [769, 342] width 1036 height 18
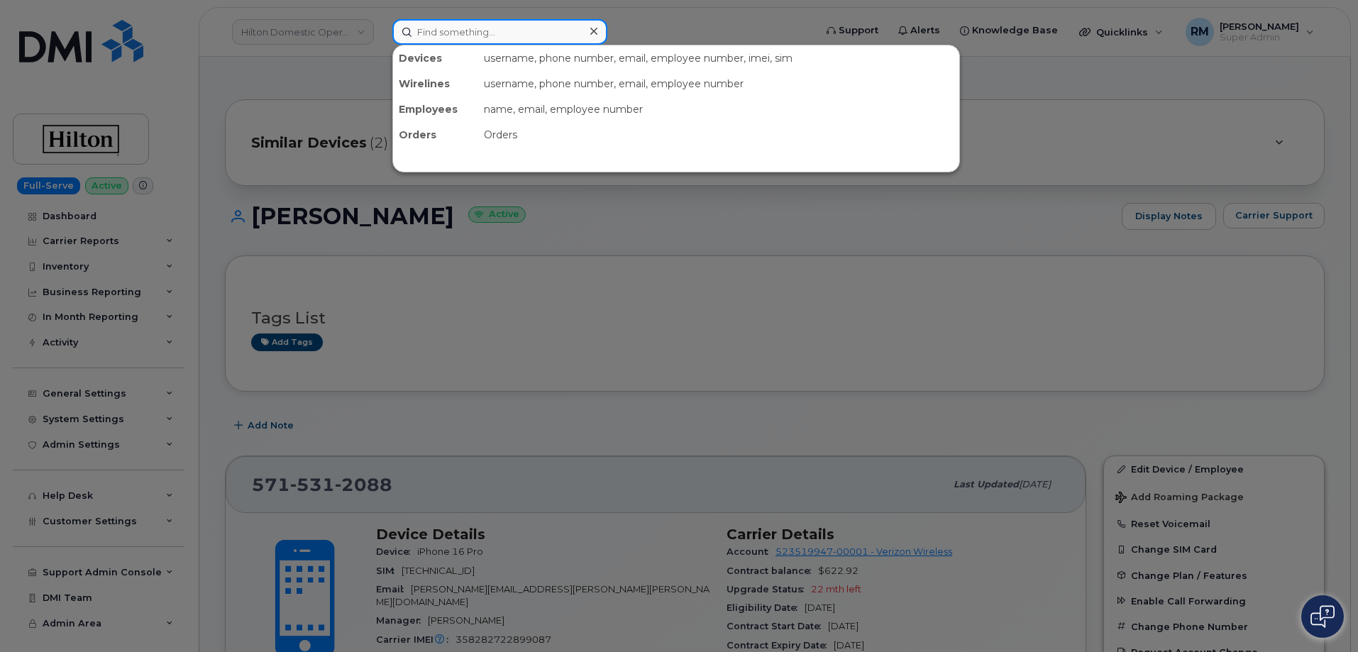
click at [446, 34] on input at bounding box center [499, 32] width 215 height 26
type input "5713018424"
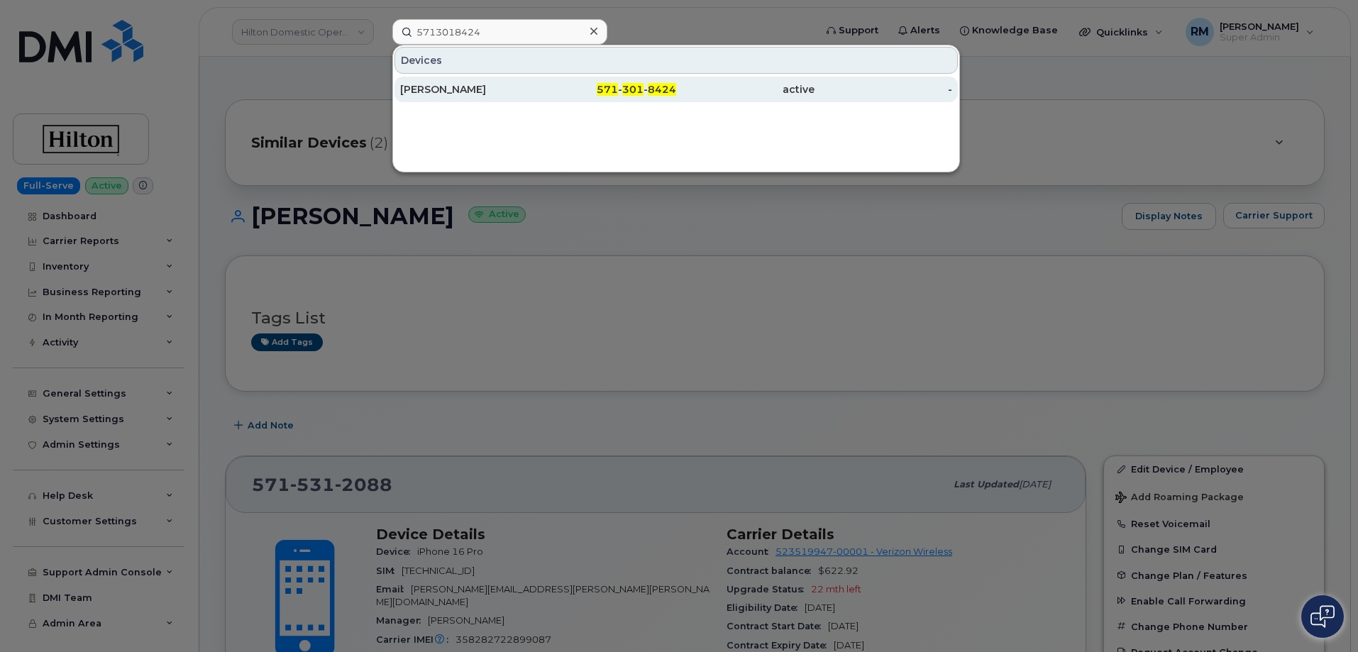
click at [491, 94] on div "Anthony Ybarra" at bounding box center [469, 89] width 138 height 14
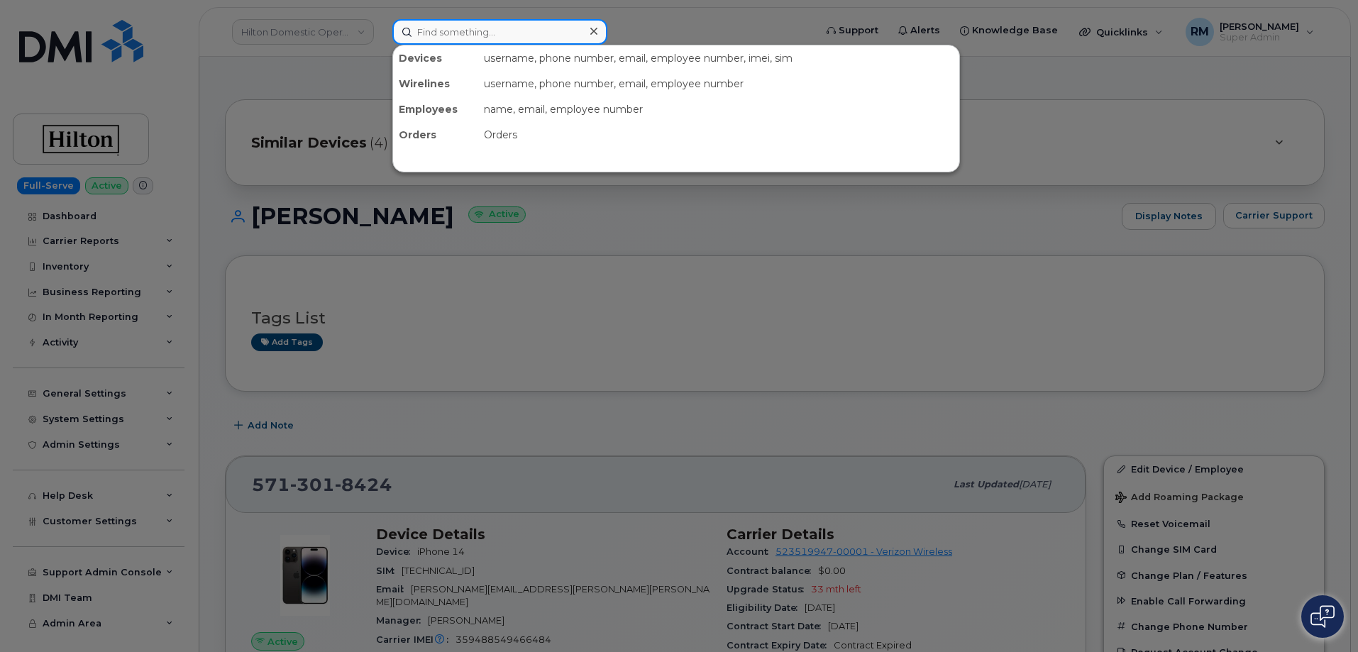
click at [470, 35] on input at bounding box center [499, 32] width 215 height 26
paste input "561-629-2793"
type input "561-629-2793"
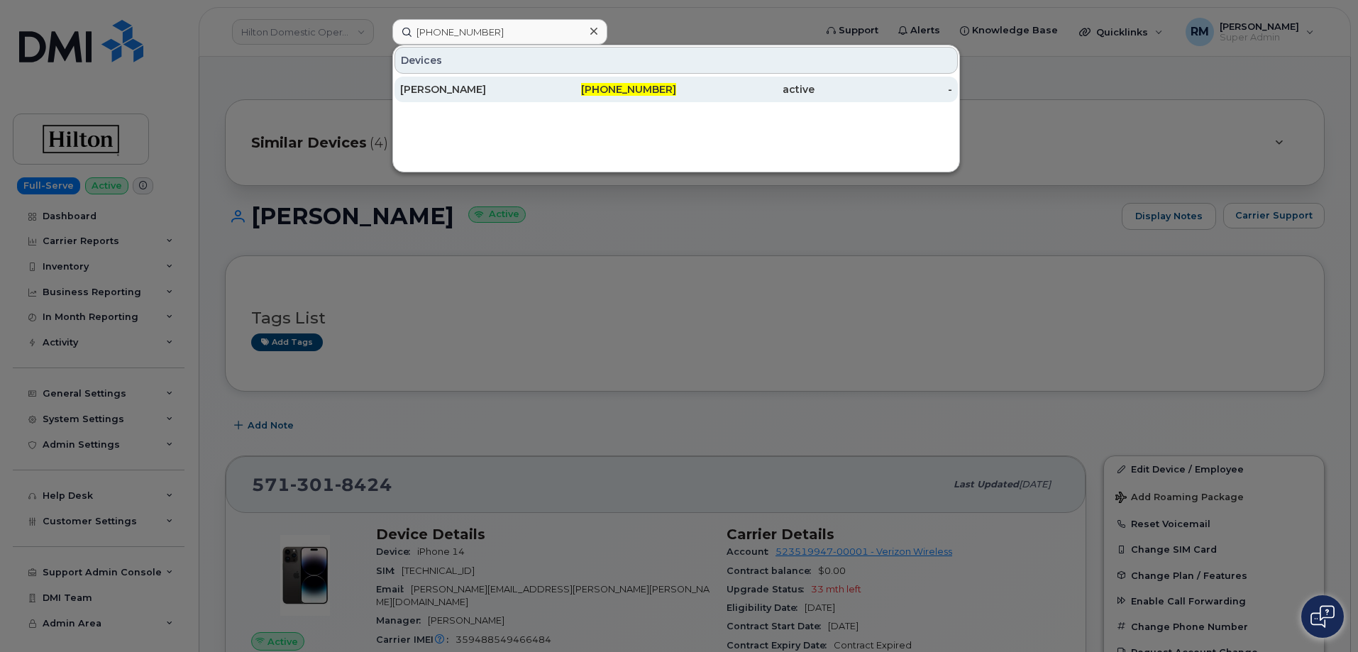
click at [460, 87] on div "David Besser" at bounding box center [469, 89] width 138 height 14
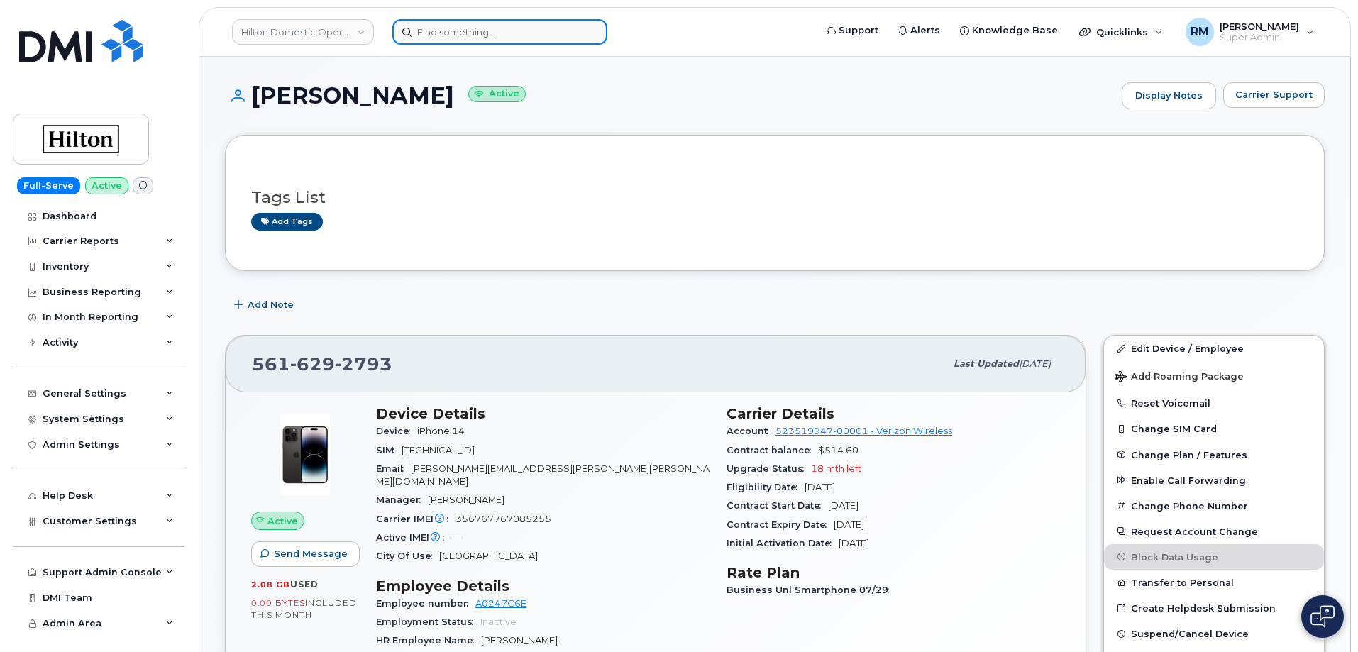
click at [455, 29] on input at bounding box center [499, 32] width 215 height 26
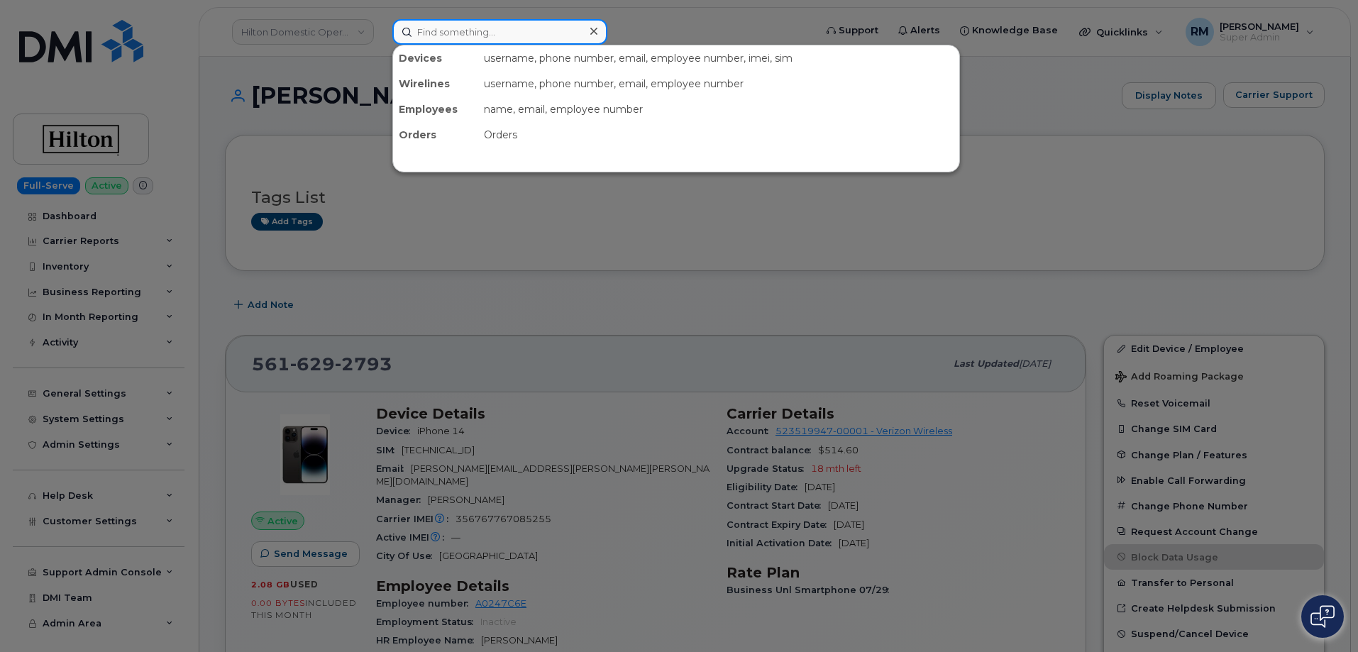
paste input "• 4805129240"
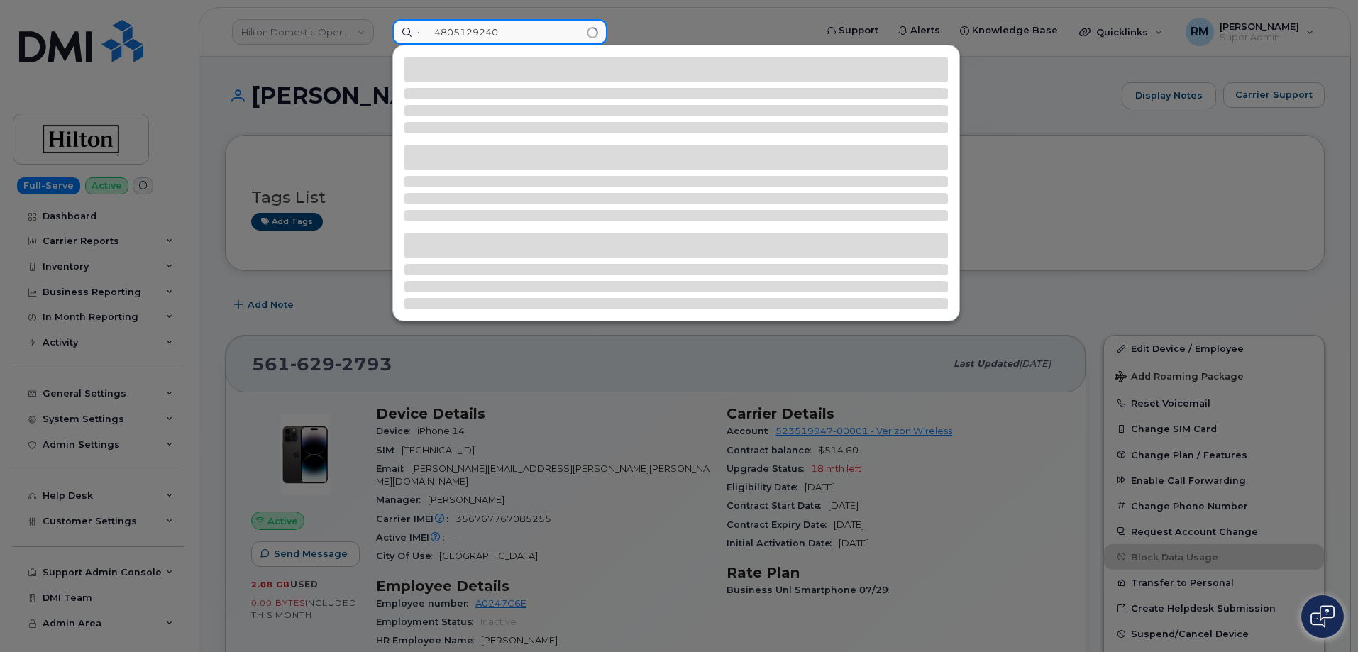
drag, startPoint x: 438, startPoint y: 31, endPoint x: 356, endPoint y: 38, distance: 82.6
click at [381, 38] on div "• 4805129240" at bounding box center [599, 32] width 436 height 26
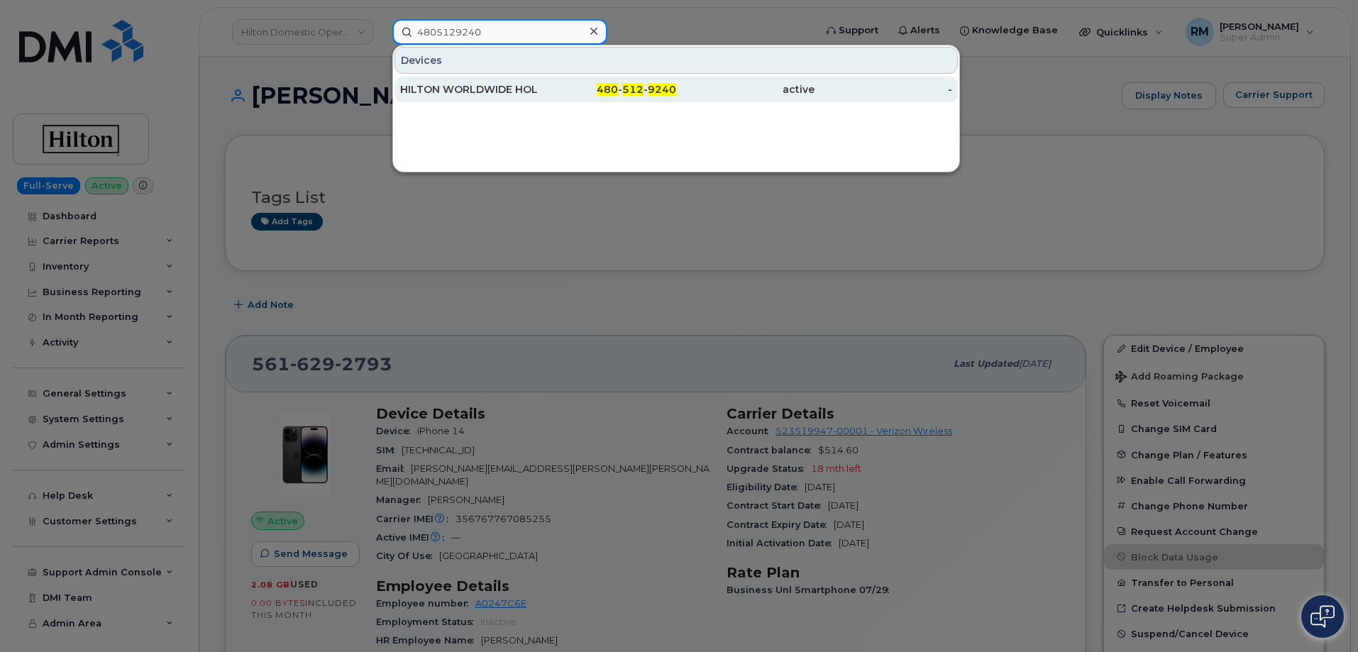
type input "4805129240"
click at [480, 91] on div "HILTON WORLDWIDE HOLDINGS INC." at bounding box center [469, 89] width 138 height 14
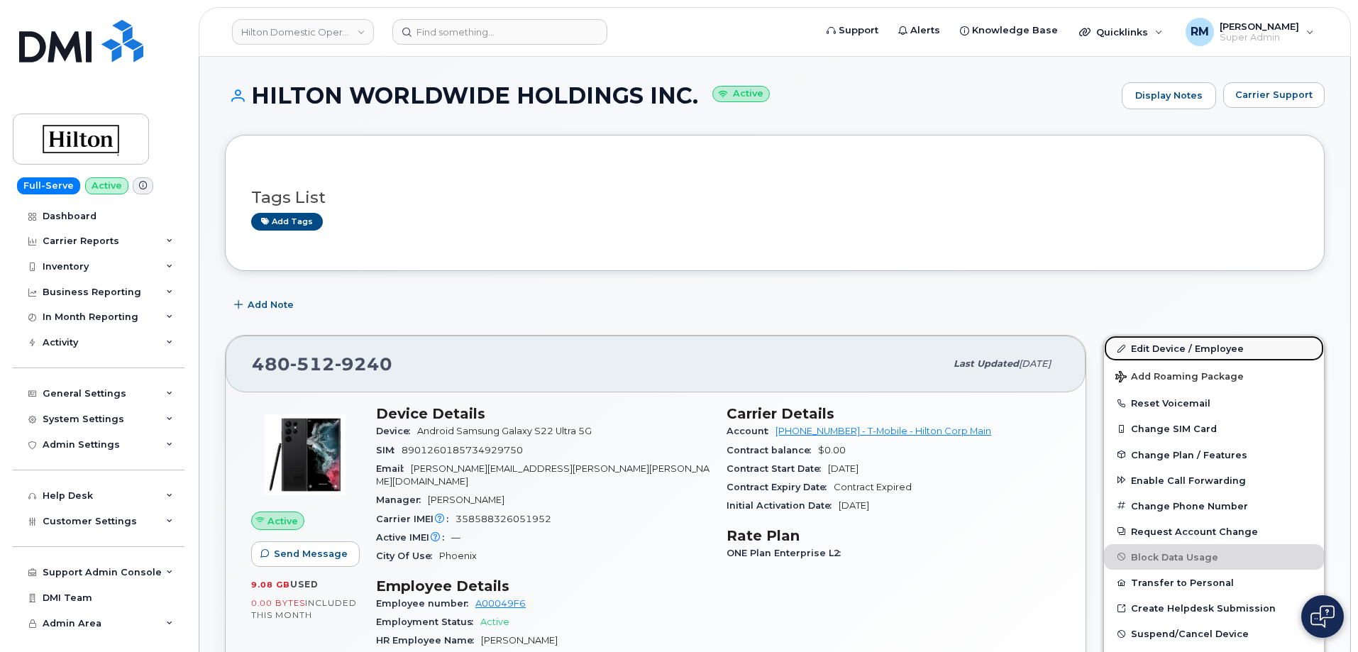
click at [1177, 345] on link "Edit Device / Employee" at bounding box center [1214, 348] width 220 height 26
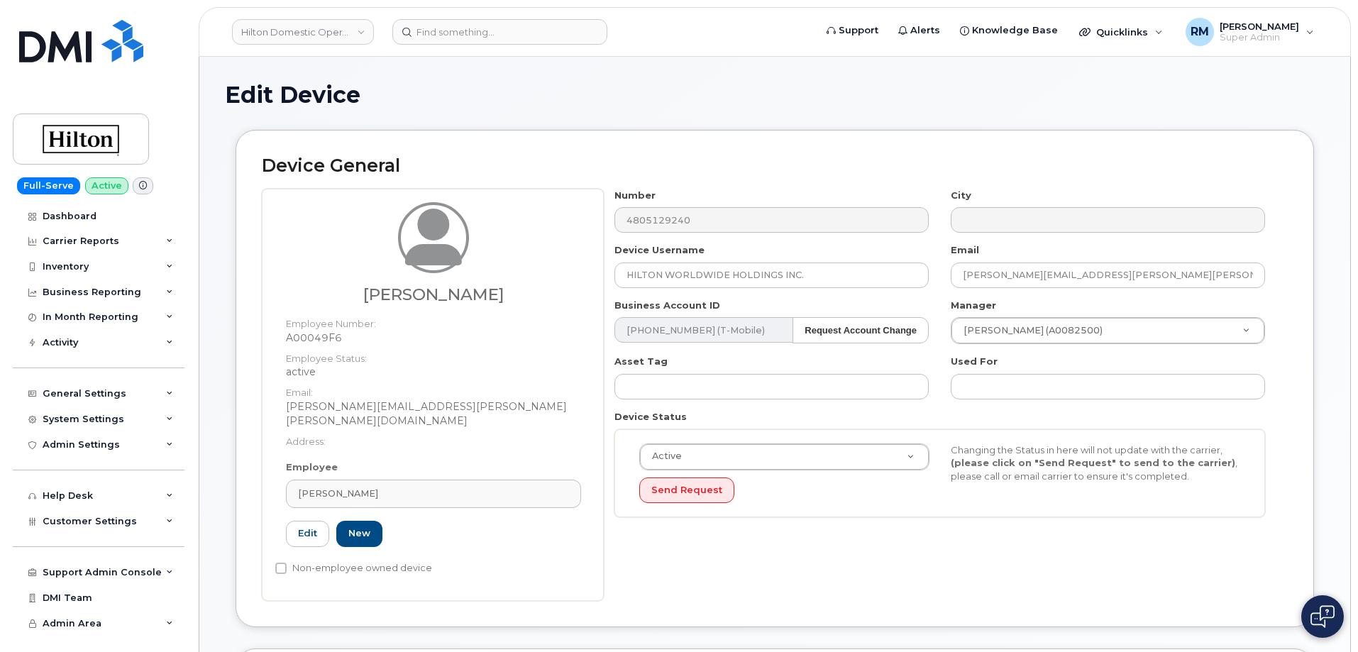
select select "34080332"
drag, startPoint x: 812, startPoint y: 274, endPoint x: 474, endPoint y: 287, distance: 338.5
click at [474, 287] on div "William Kern Employee Number: A00049F6 Employee Status: active Email: Bill.Kern…" at bounding box center [775, 395] width 1026 height 412
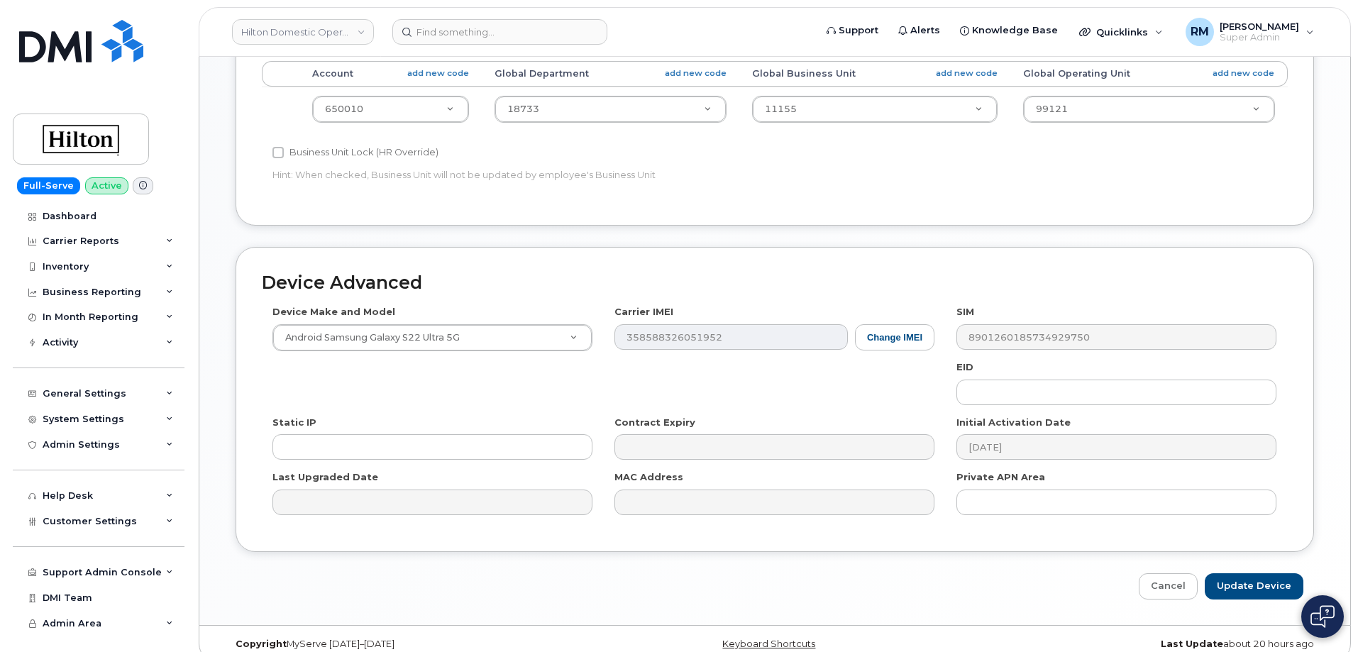
scroll to position [650, 0]
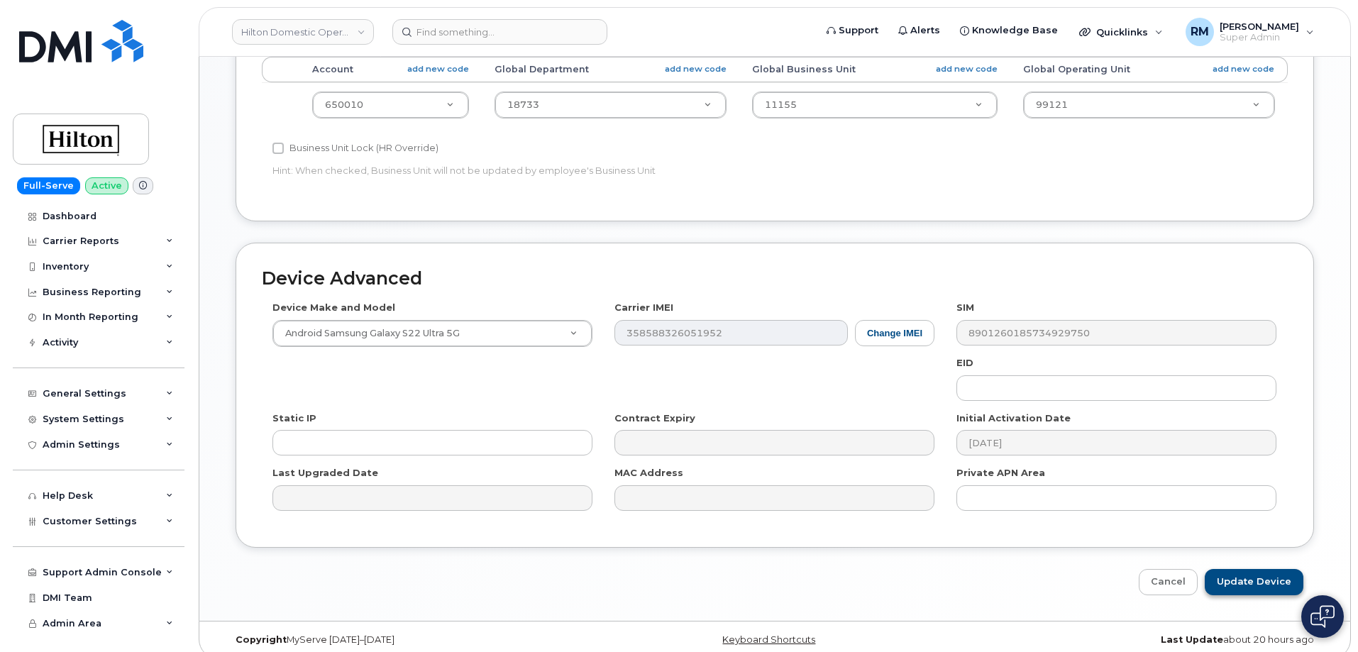
type input "Bill Kern"
click at [1246, 569] on input "Update Device" at bounding box center [1253, 582] width 99 height 26
type input "Saving..."
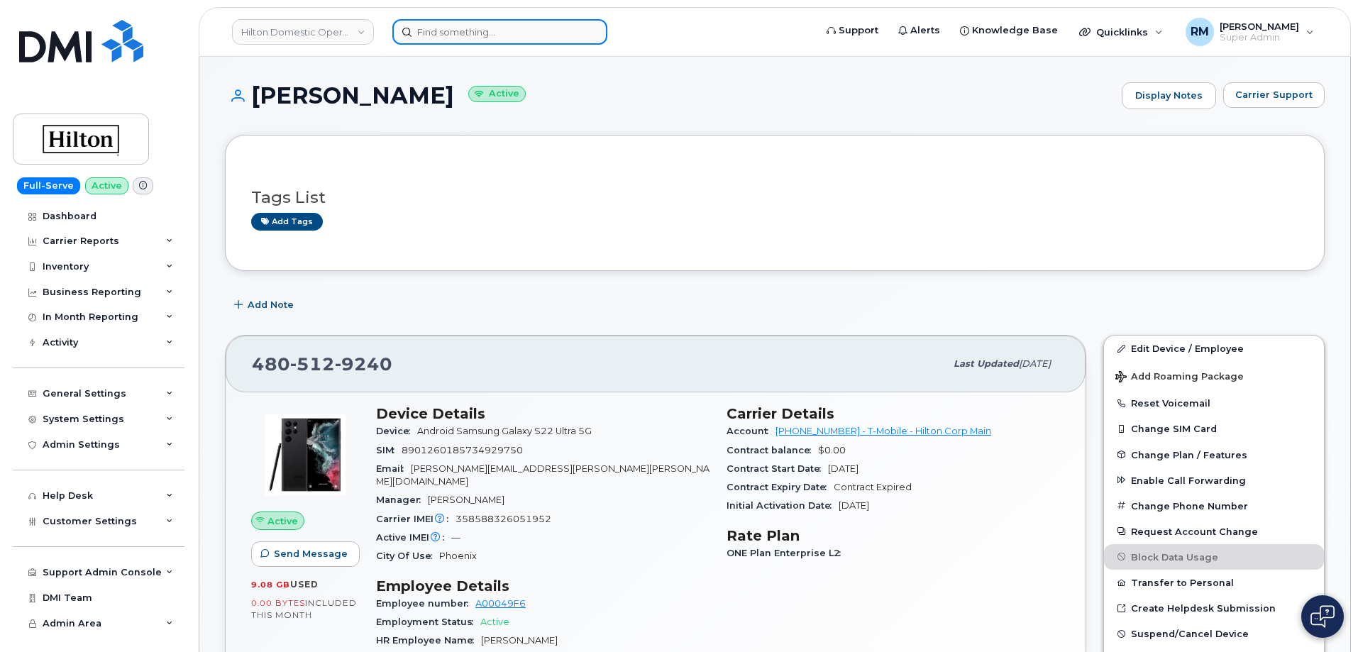
click at [479, 34] on input at bounding box center [499, 32] width 215 height 26
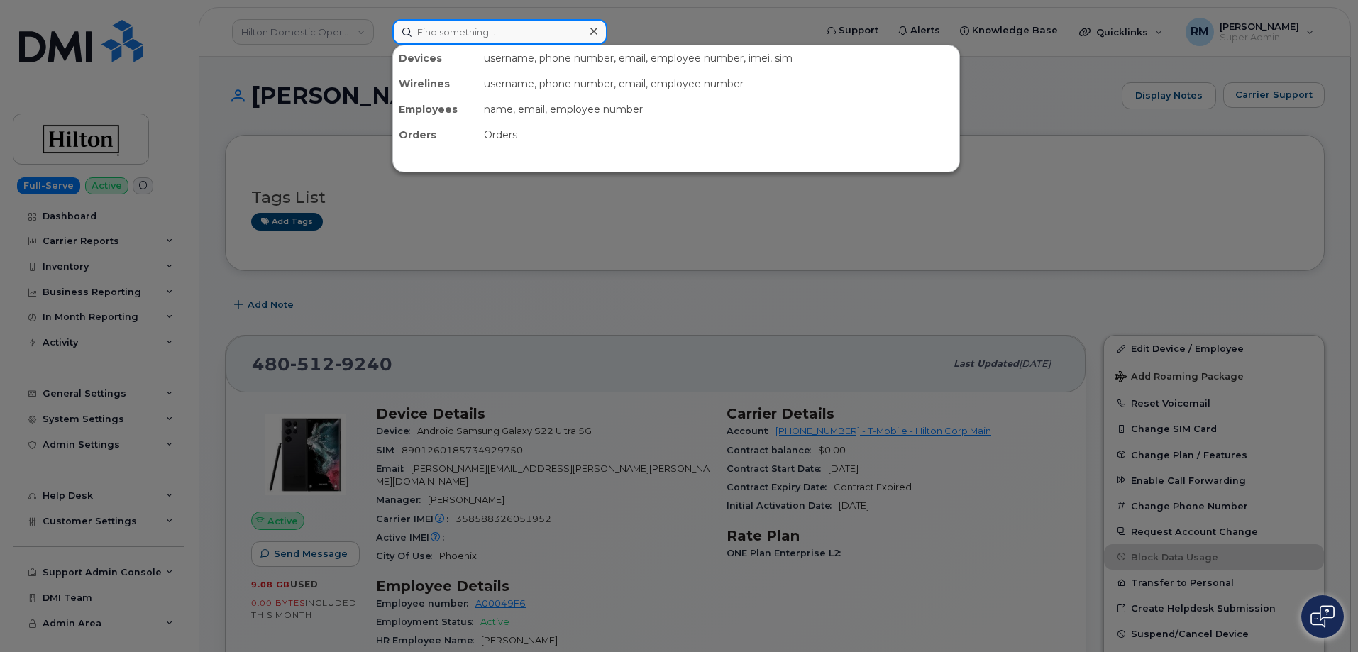
paste input "• 7542267739"
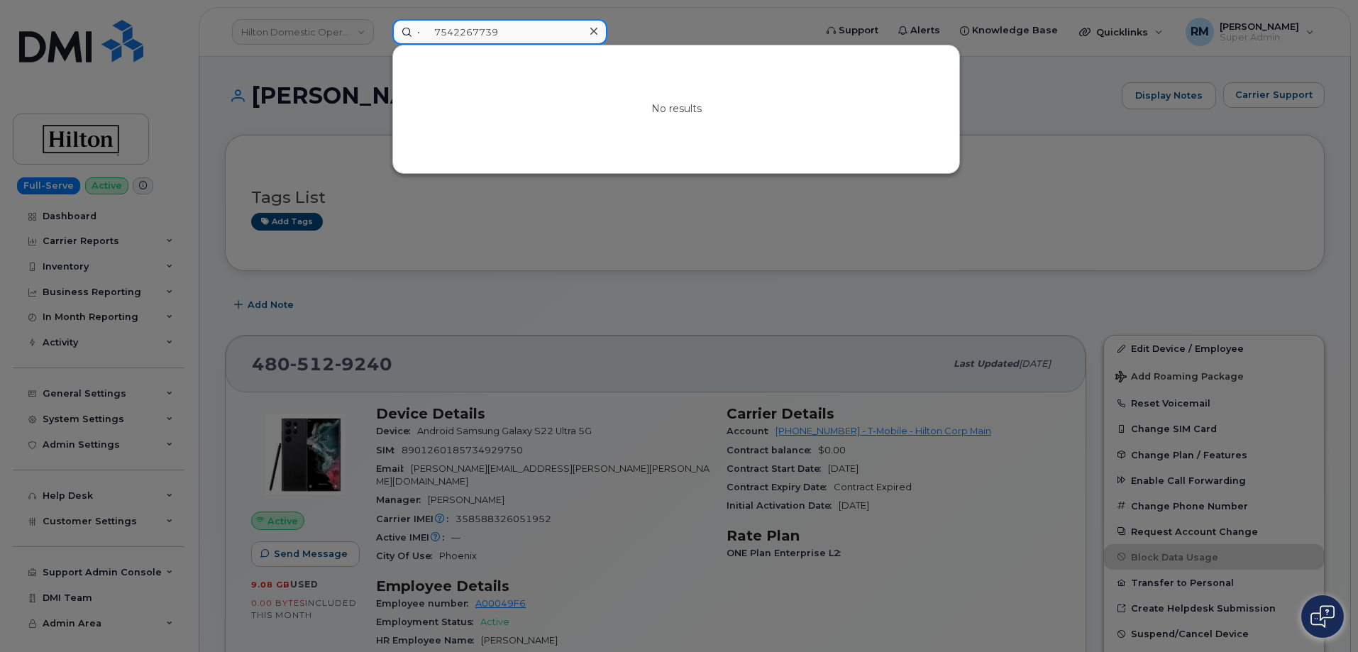
drag, startPoint x: 404, startPoint y: 36, endPoint x: 304, endPoint y: 40, distance: 99.4
click at [381, 40] on div "• 7542267739 No results" at bounding box center [599, 32] width 436 height 26
type input "7542267739"
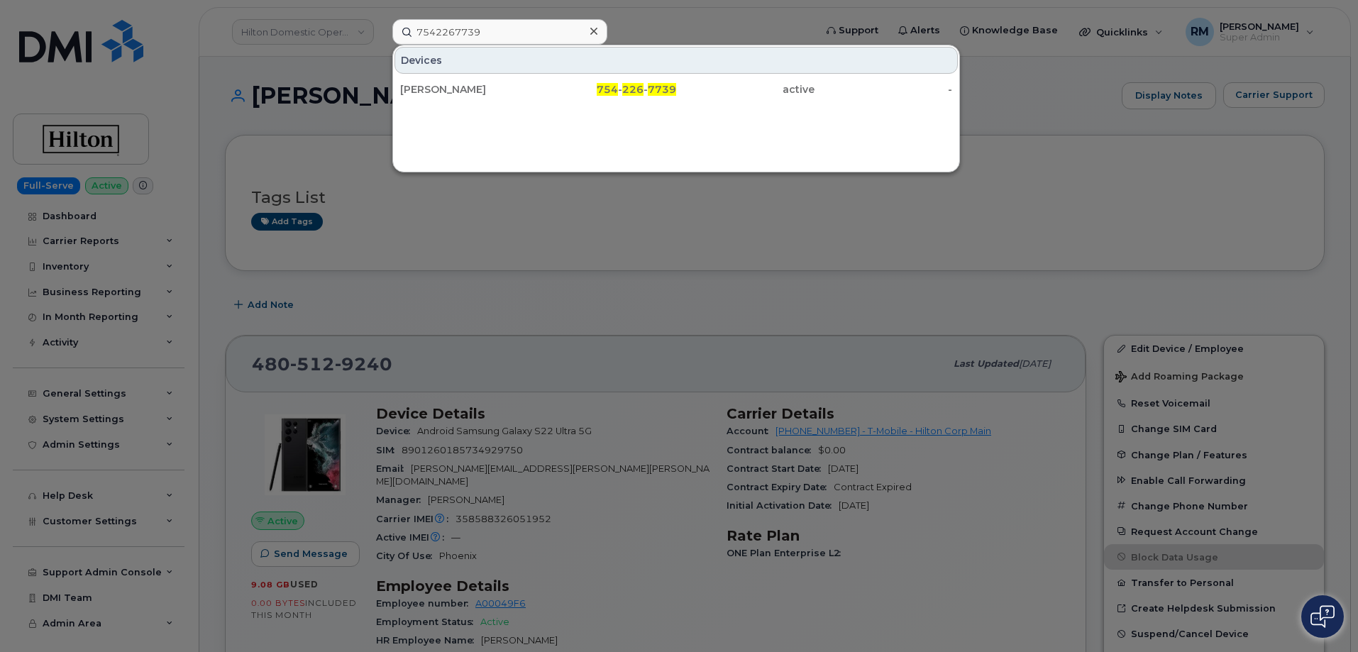
drag, startPoint x: 584, startPoint y: 84, endPoint x: 399, endPoint y: 168, distance: 202.5
click at [584, 84] on div "754 - 226 - 7739" at bounding box center [607, 89] width 138 height 14
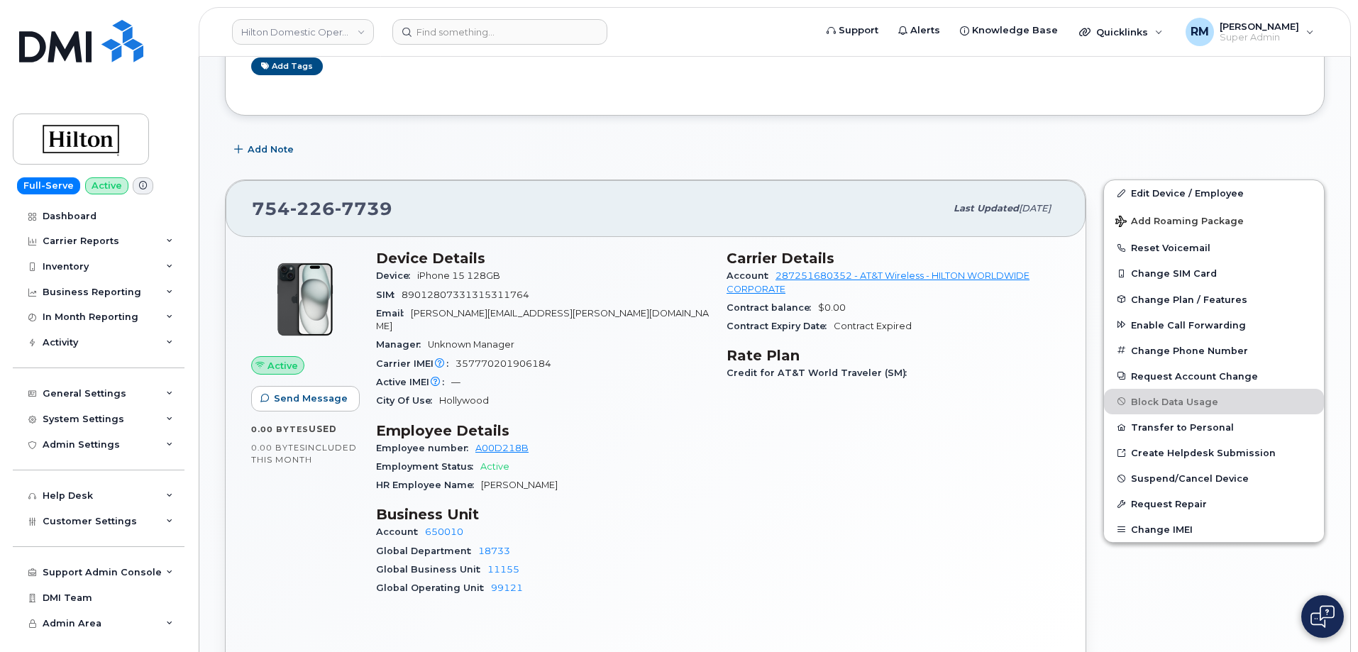
scroll to position [355, 0]
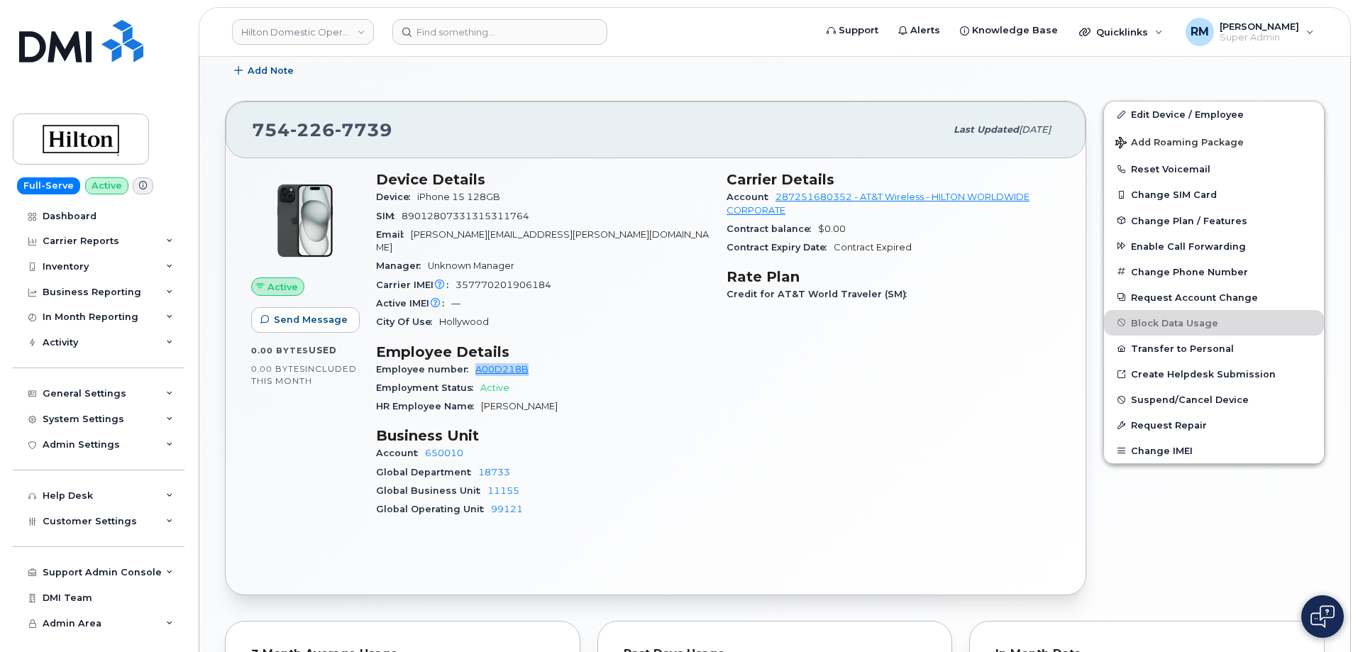
drag, startPoint x: 544, startPoint y: 351, endPoint x: 475, endPoint y: 353, distance: 69.5
click at [475, 360] on div "Employee number A00D218B" at bounding box center [542, 369] width 333 height 18
copy link "A00D218B"
click at [651, 500] on div "Account 650010" at bounding box center [542, 509] width 333 height 18
drag, startPoint x: 614, startPoint y: 408, endPoint x: 652, endPoint y: 388, distance: 43.1
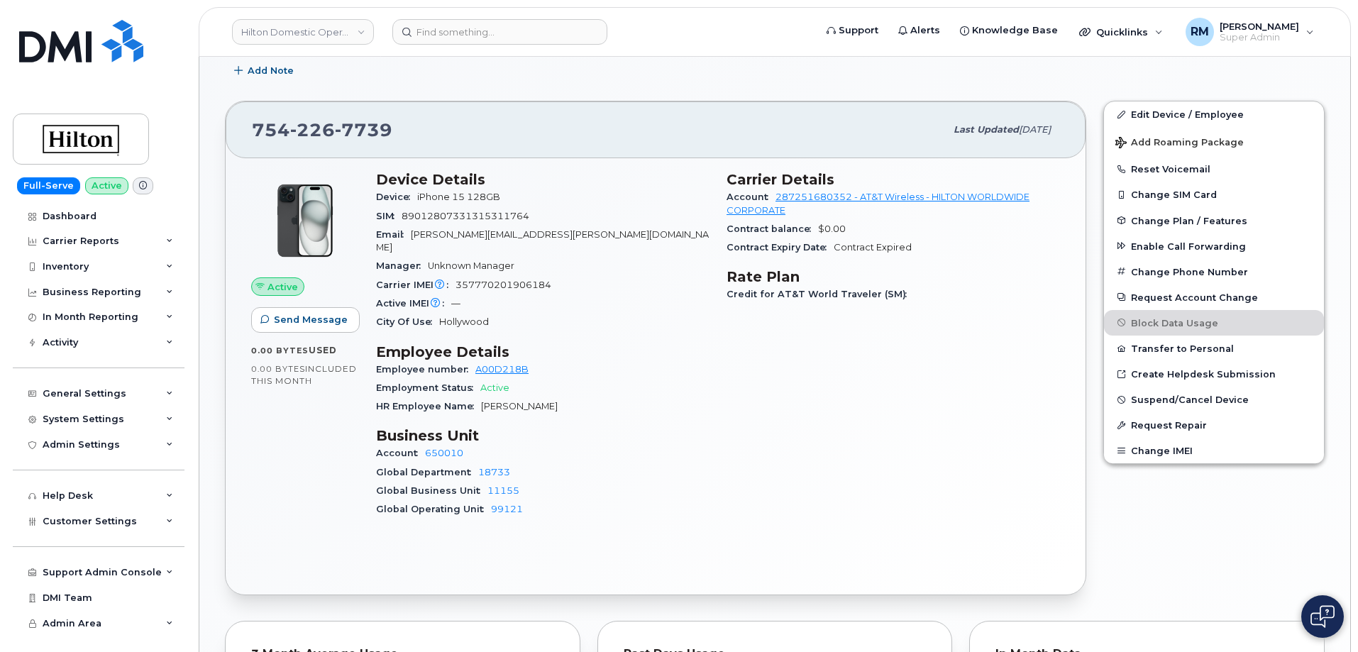
click at [615, 408] on div "Device Details Device iPhone 15 128GB SIM 89012807331315311764 Email karey.grea…" at bounding box center [542, 350] width 350 height 376
click at [1194, 113] on link "Edit Device / Employee" at bounding box center [1214, 114] width 220 height 26
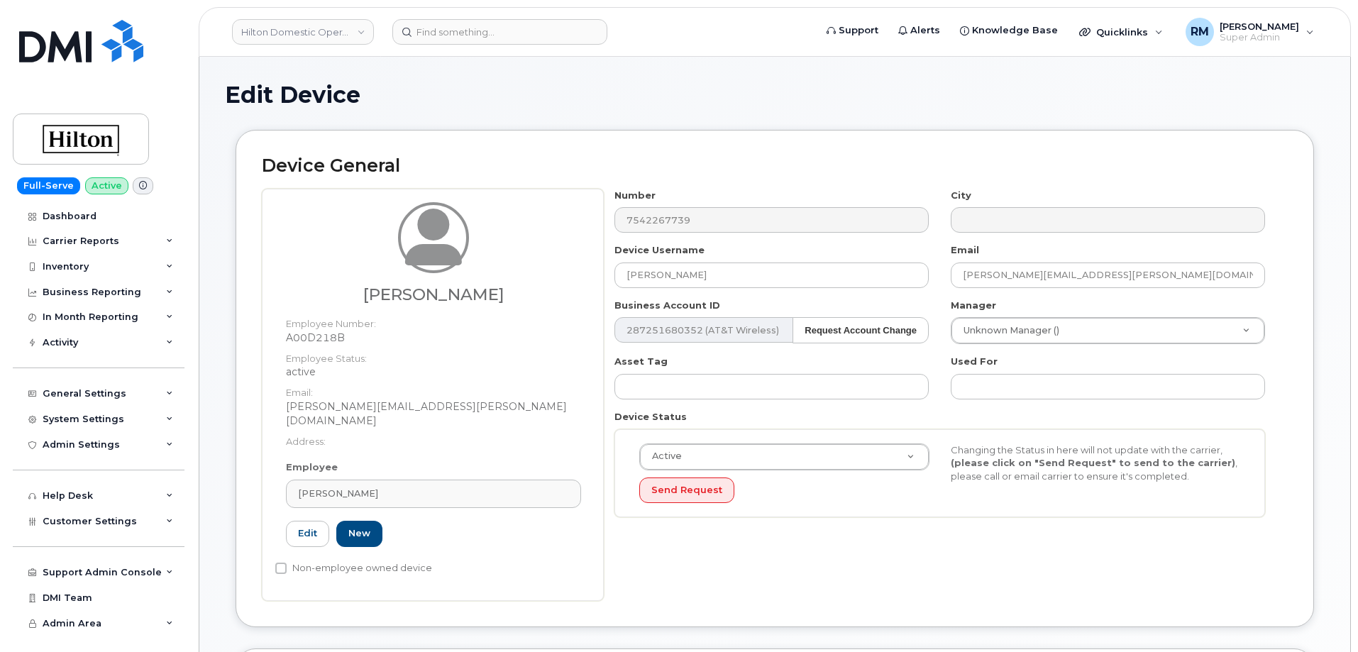
select select "34080332"
click at [355, 487] on span "Karey Greaves" at bounding box center [338, 493] width 80 height 13
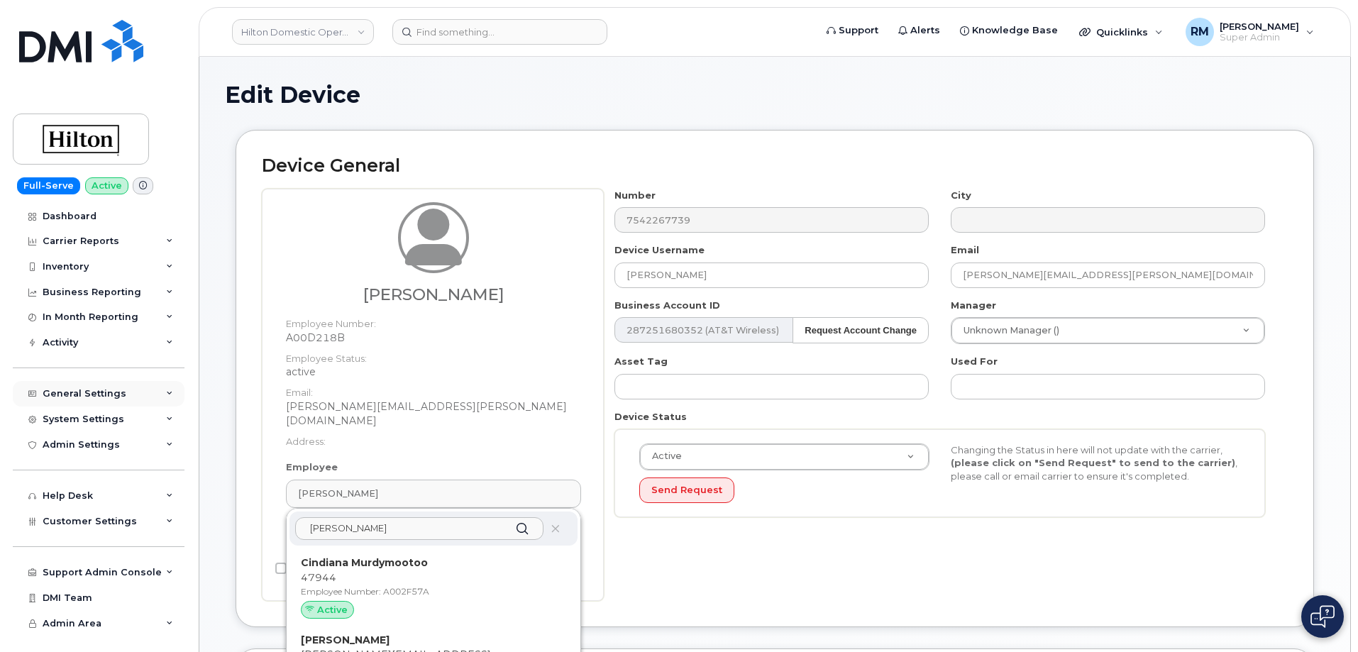
type input "diana"
click at [575, 228] on div "Karey Greaves" at bounding box center [433, 252] width 295 height 101
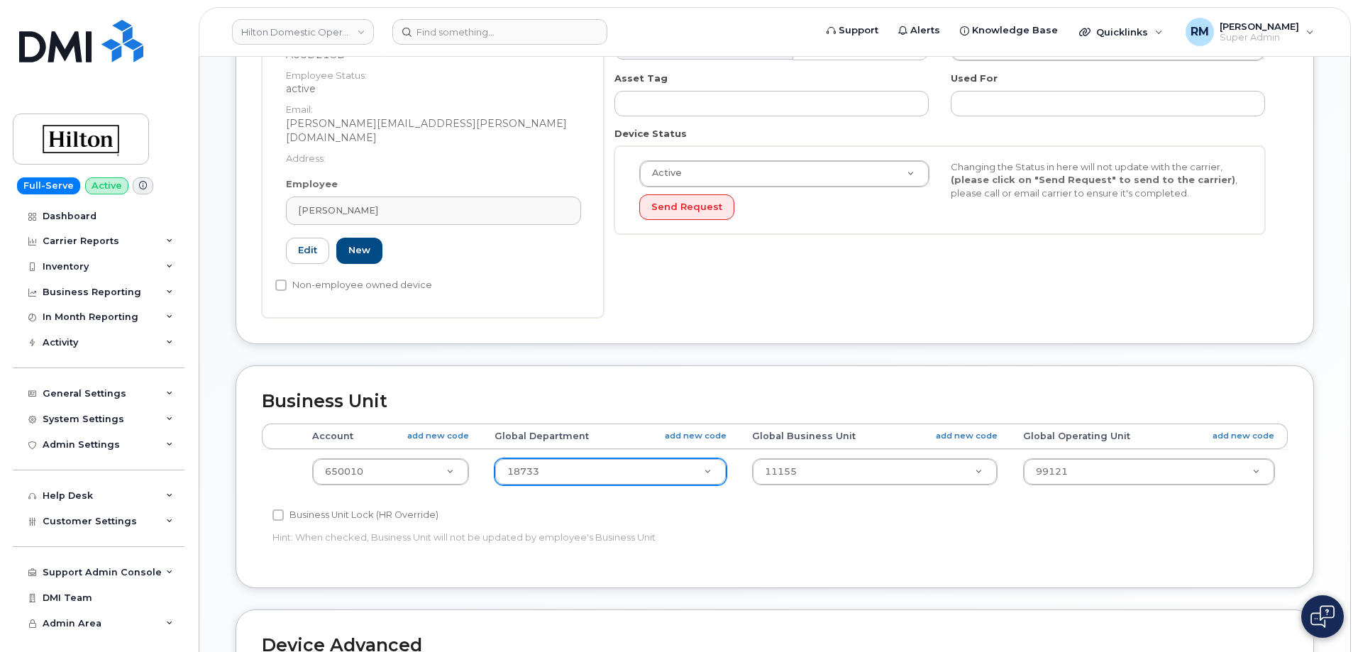
scroll to position [284, 0]
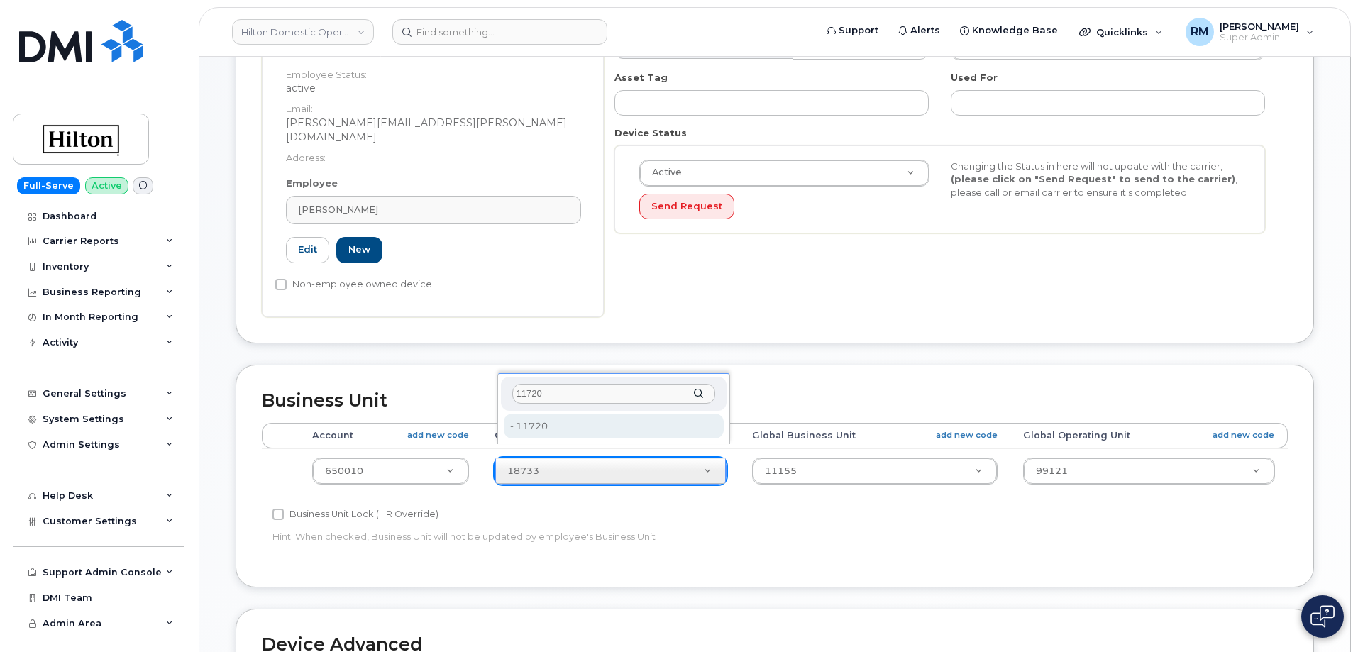
type input "11720"
type input "34542459"
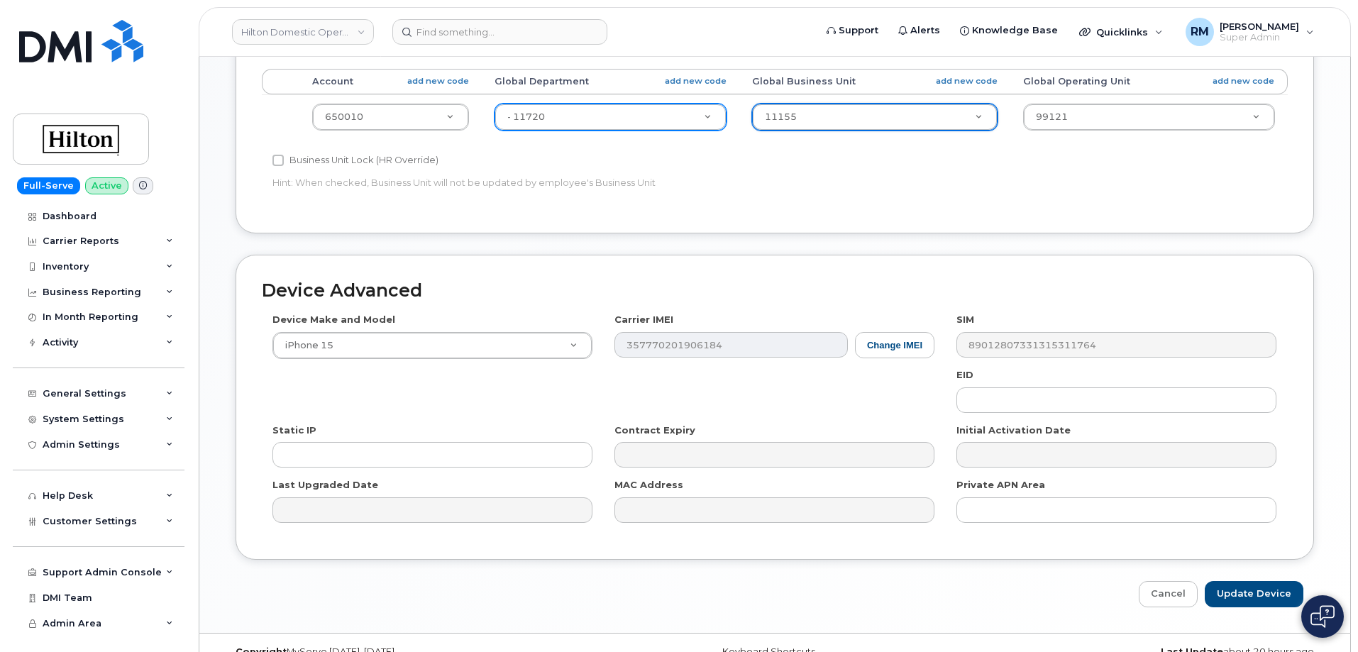
scroll to position [650, 0]
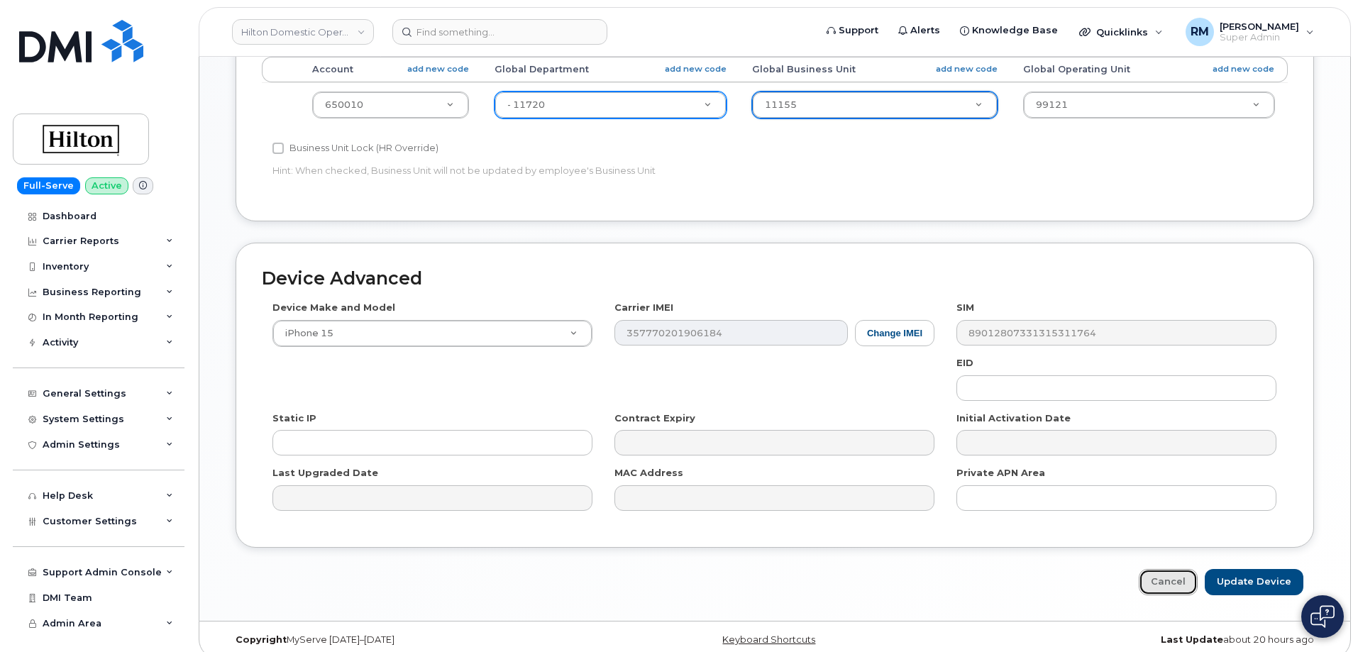
click at [1168, 570] on link "Cancel" at bounding box center [1167, 582] width 59 height 26
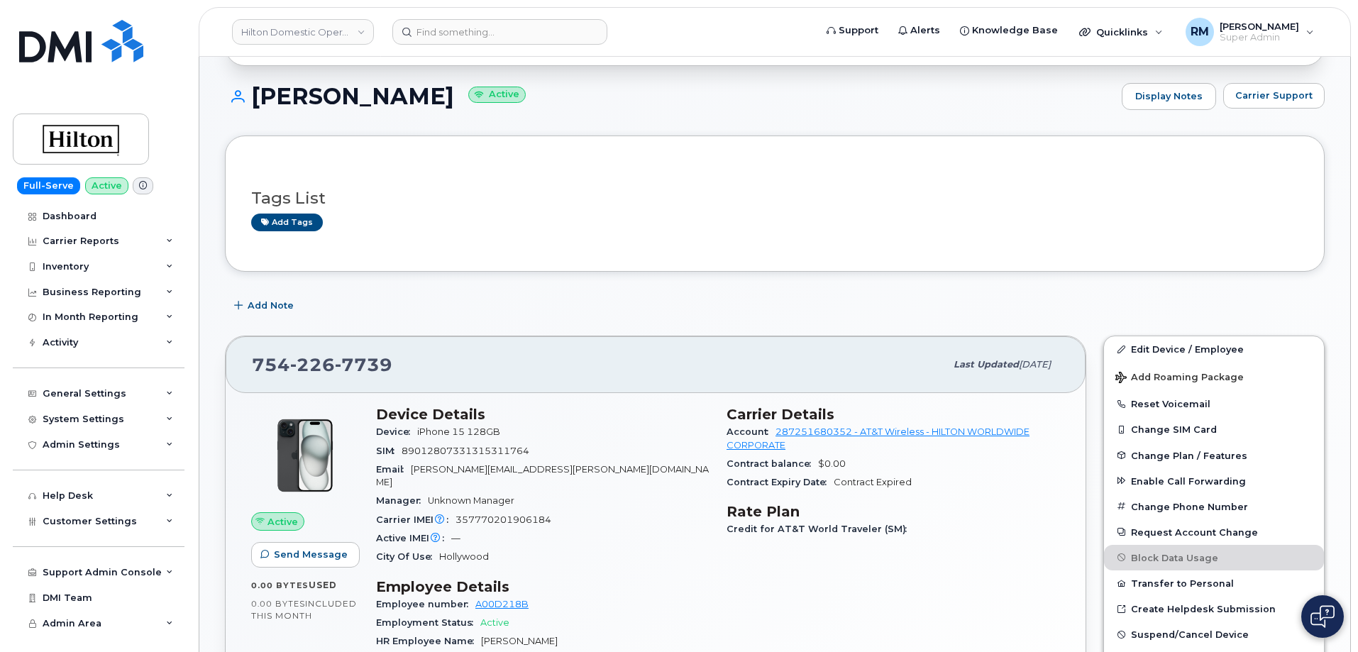
scroll to position [213, 0]
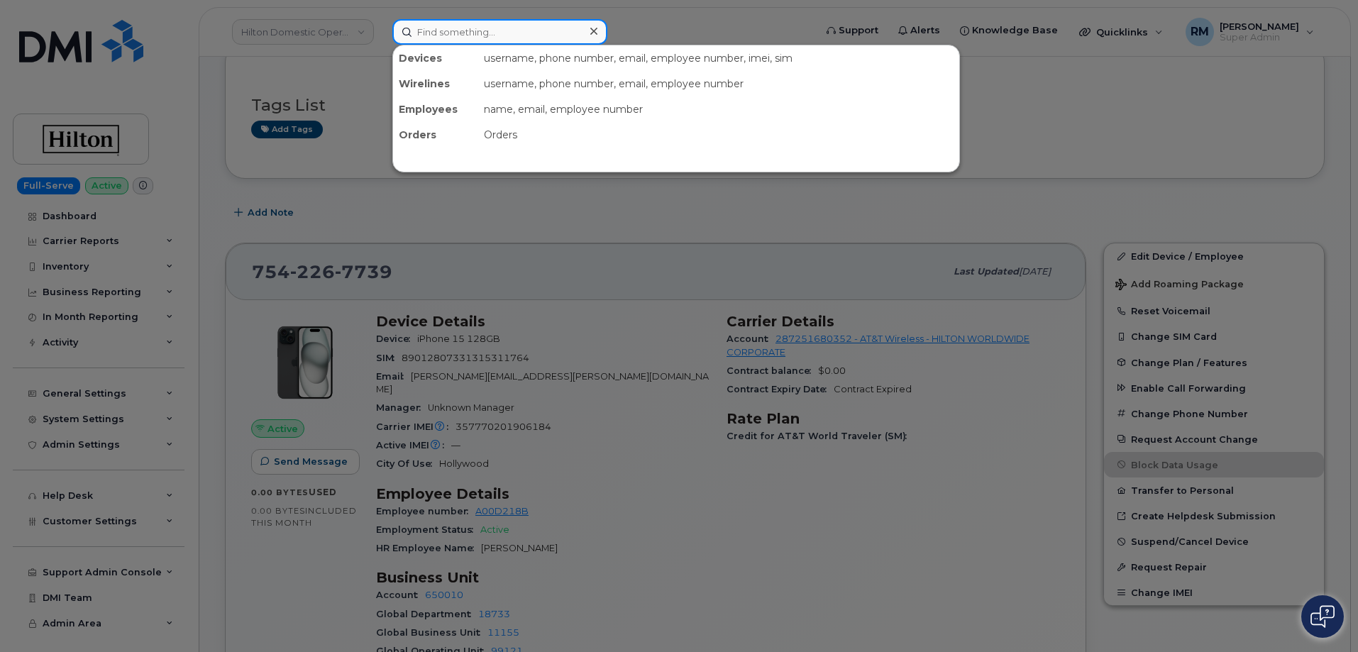
click at [506, 31] on input at bounding box center [499, 32] width 215 height 26
paste input "561-629-2793)."
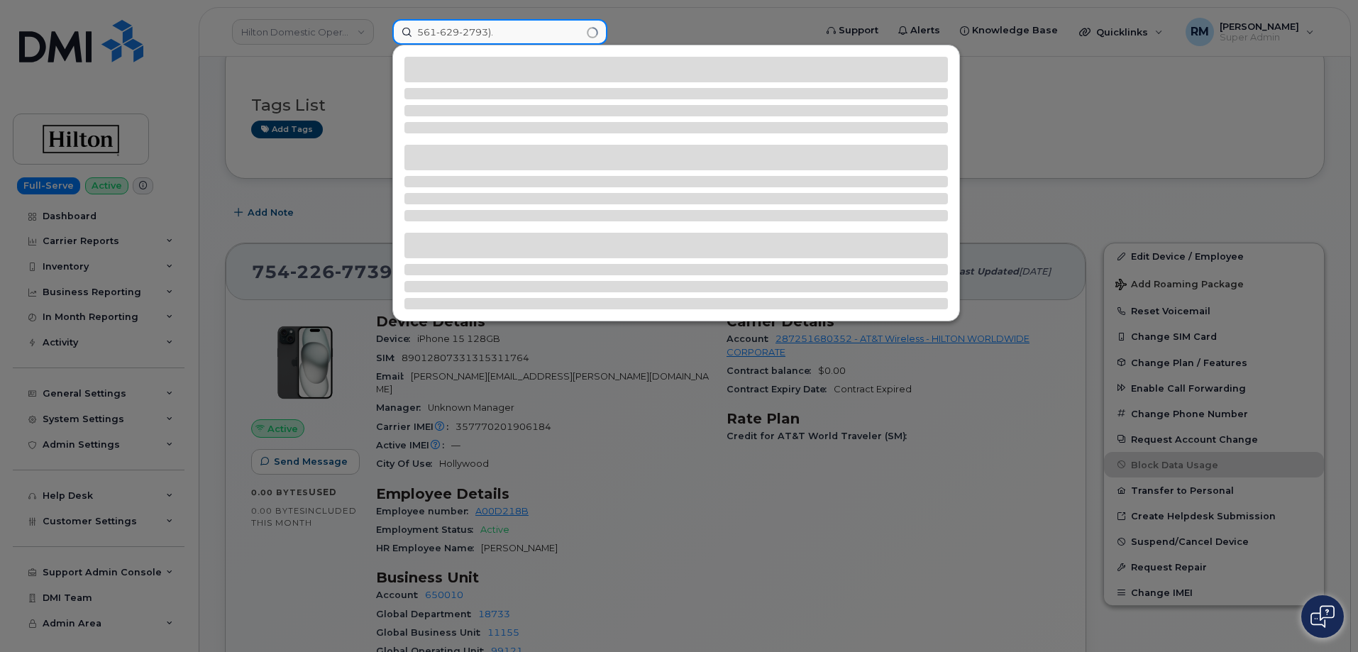
click at [506, 31] on input "561-629-2793)." at bounding box center [499, 32] width 215 height 26
type input "561-629-2793"
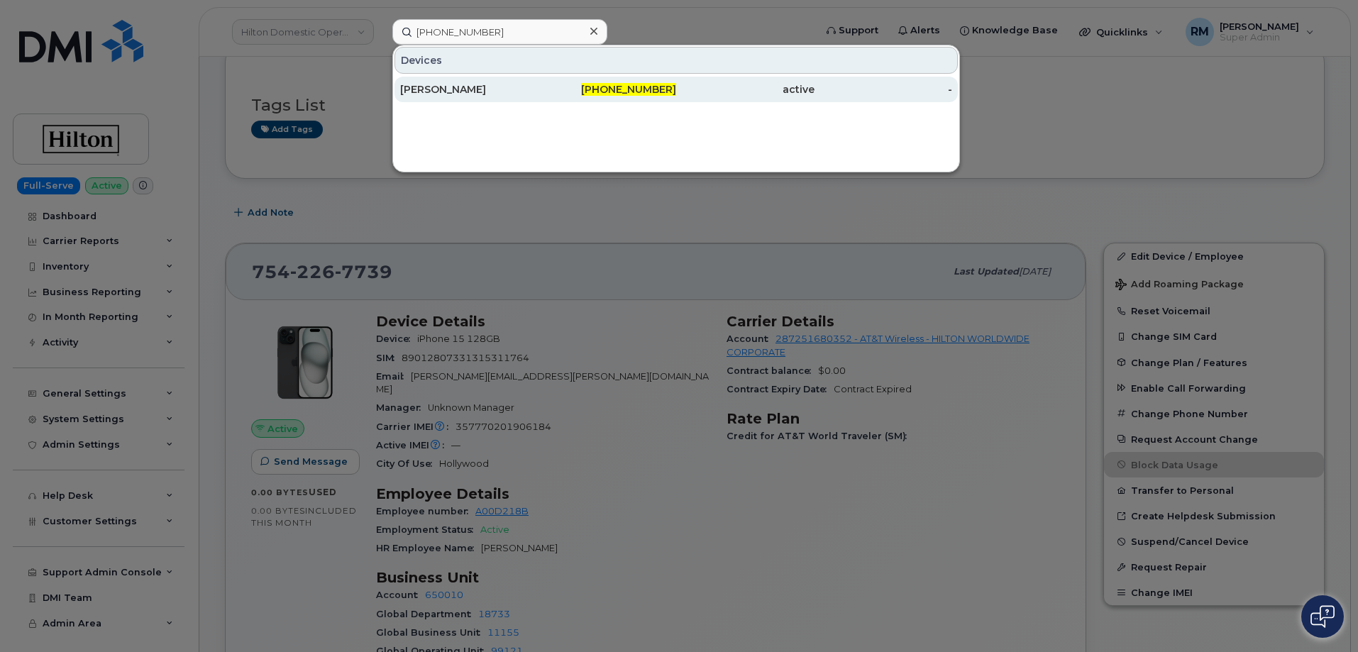
click at [471, 92] on div "David Besser" at bounding box center [469, 89] width 138 height 14
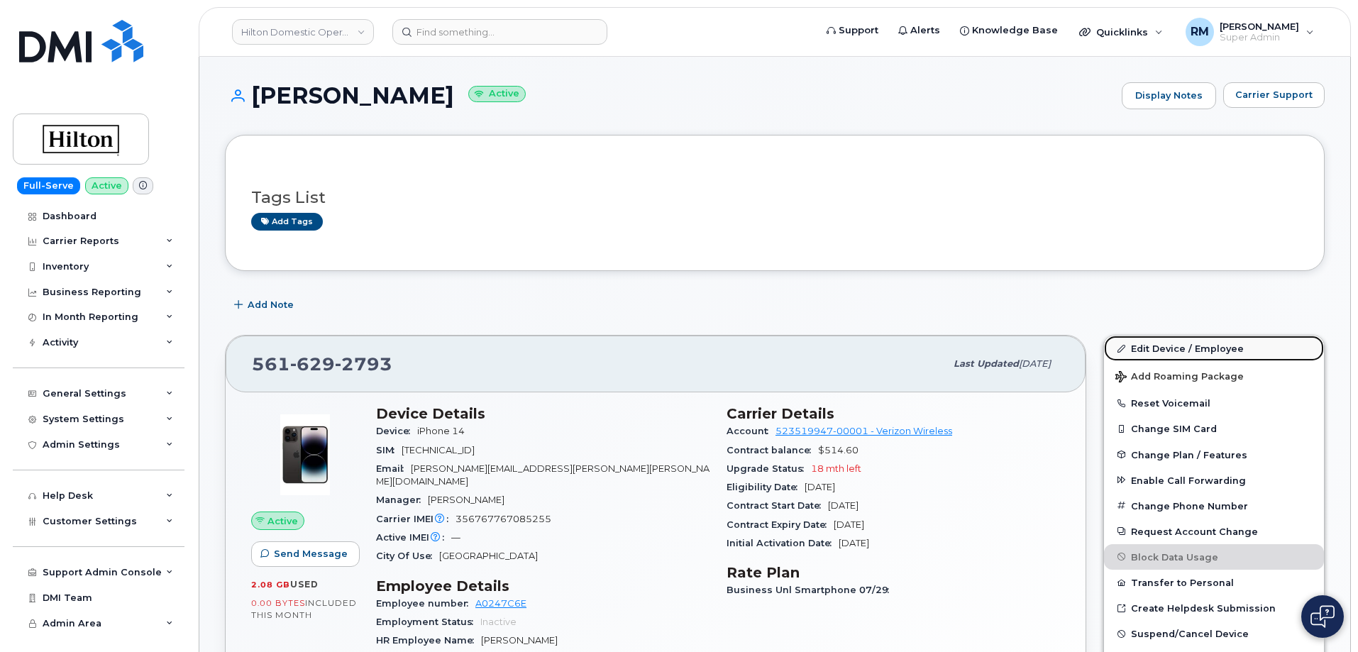
click at [1168, 345] on link "Edit Device / Employee" at bounding box center [1214, 348] width 220 height 26
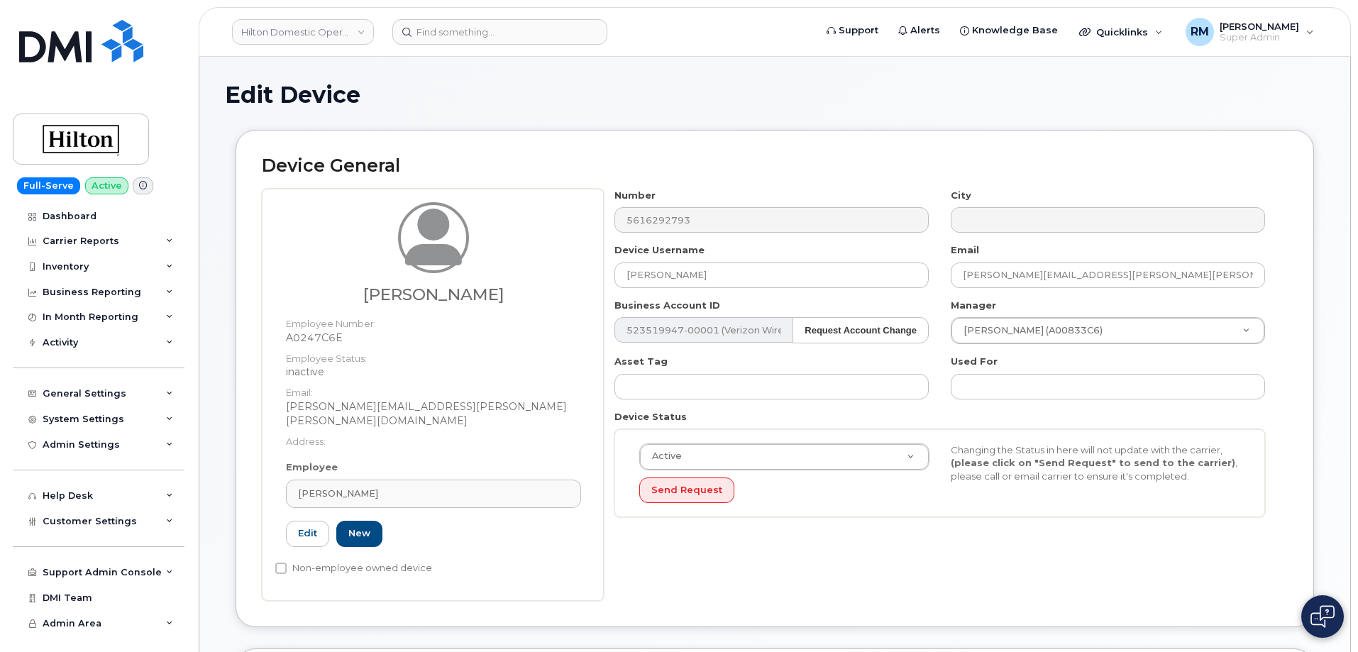
select select "34080331"
click at [345, 479] on link "[PERSON_NAME]" at bounding box center [433, 493] width 295 height 28
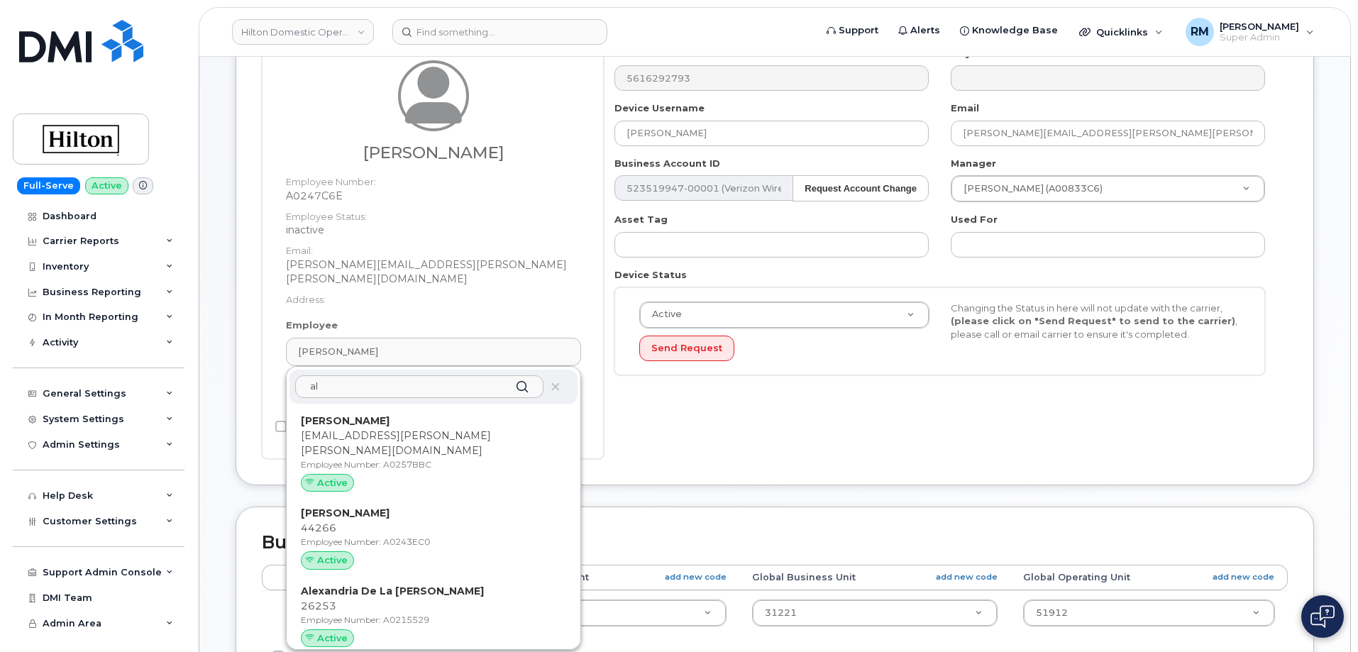
type input "a"
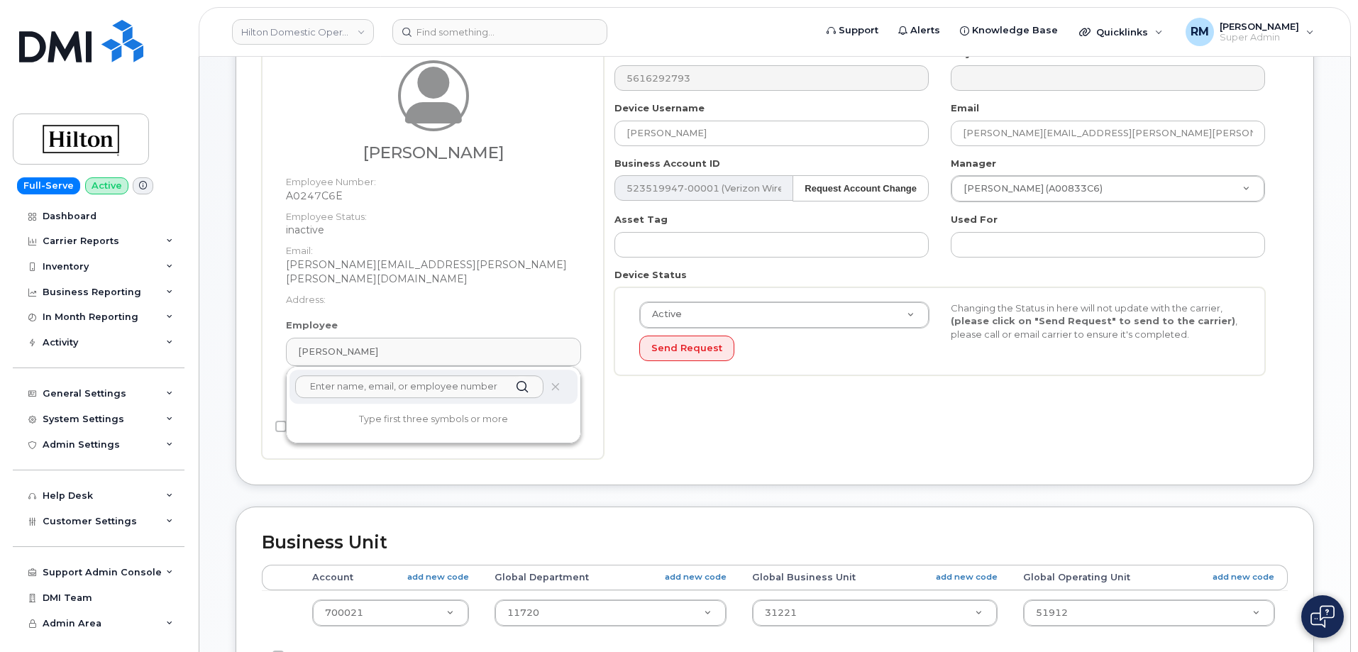
click at [473, 231] on dd "inactive" at bounding box center [433, 230] width 295 height 14
